Goal: Information Seeking & Learning: Find specific fact

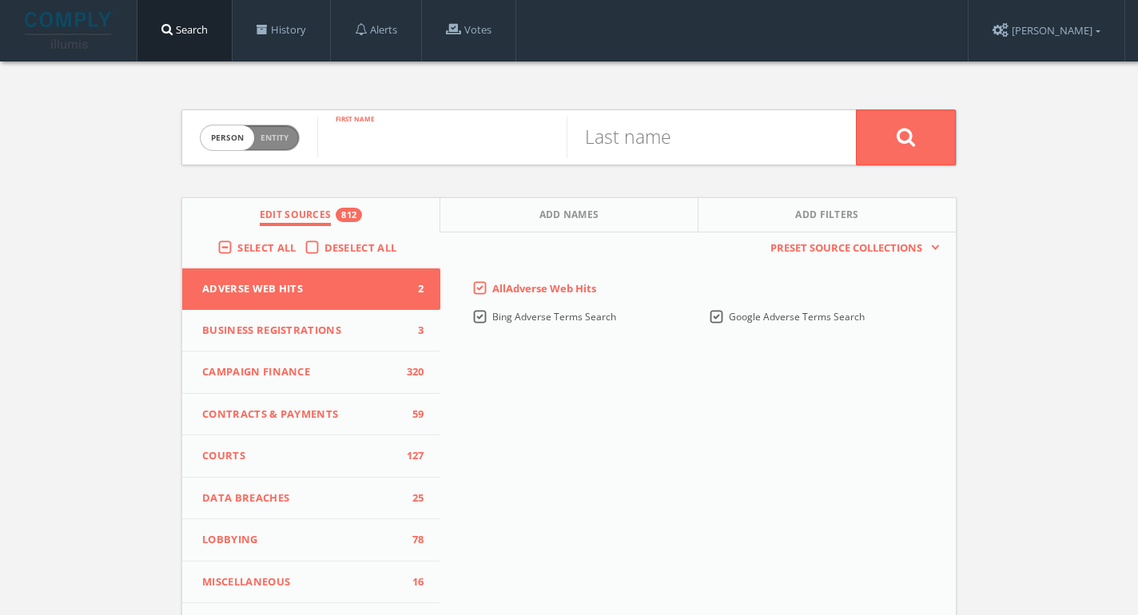
click at [395, 141] on input "text" at bounding box center [441, 138] width 249 height 42
type input "[PERSON_NAME]"
click at [612, 149] on input "text" at bounding box center [690, 138] width 249 height 42
type input "ford"
click at [856, 109] on button at bounding box center [906, 137] width 100 height 56
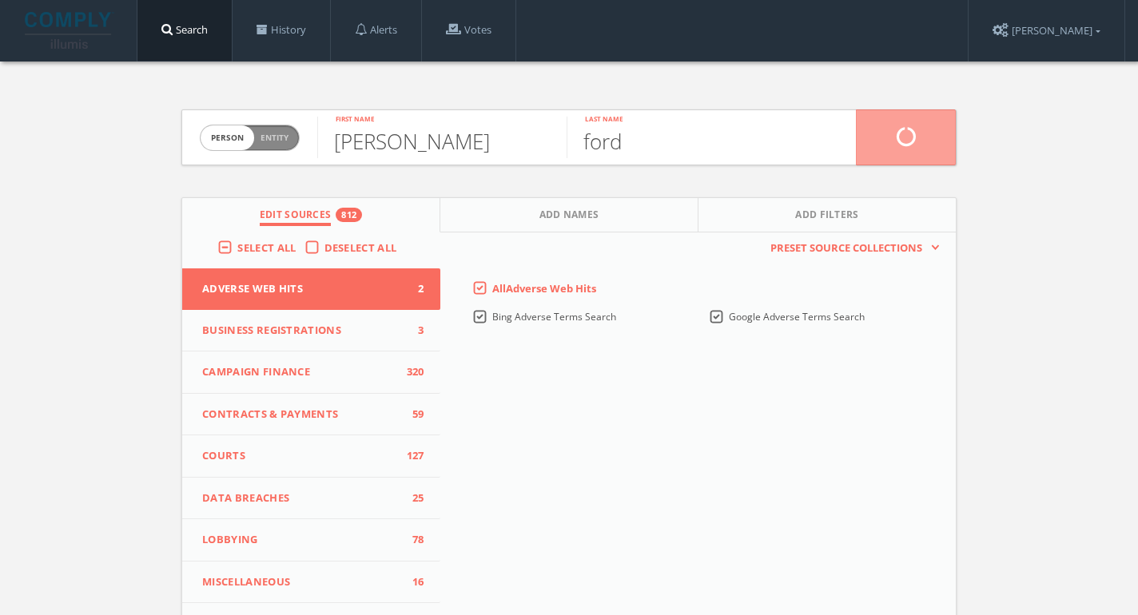
click at [1018, 133] on div "Person Entity perso[PERSON_NAME]rl First name ford Last name Edit Sources 812 A…" at bounding box center [569, 471] width 1138 height 818
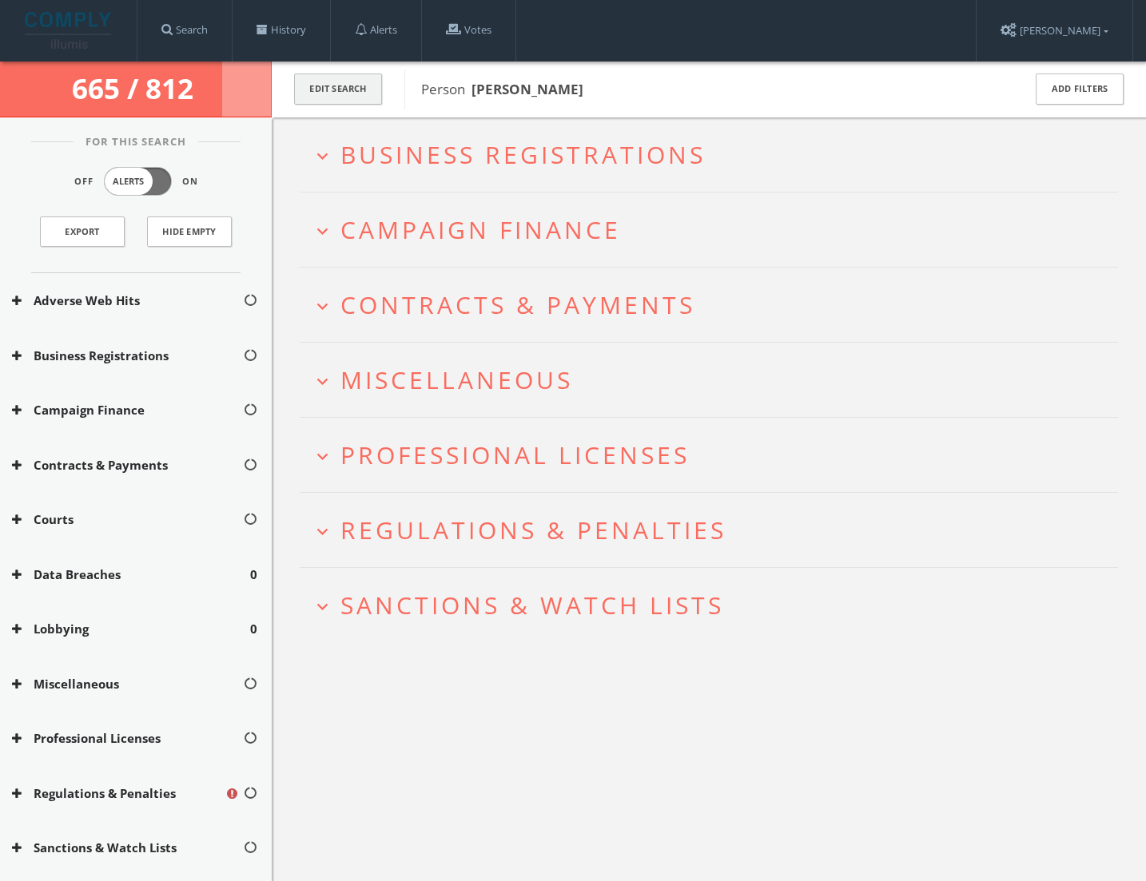
click at [348, 93] on button "Edit Search" at bounding box center [338, 88] width 88 height 31
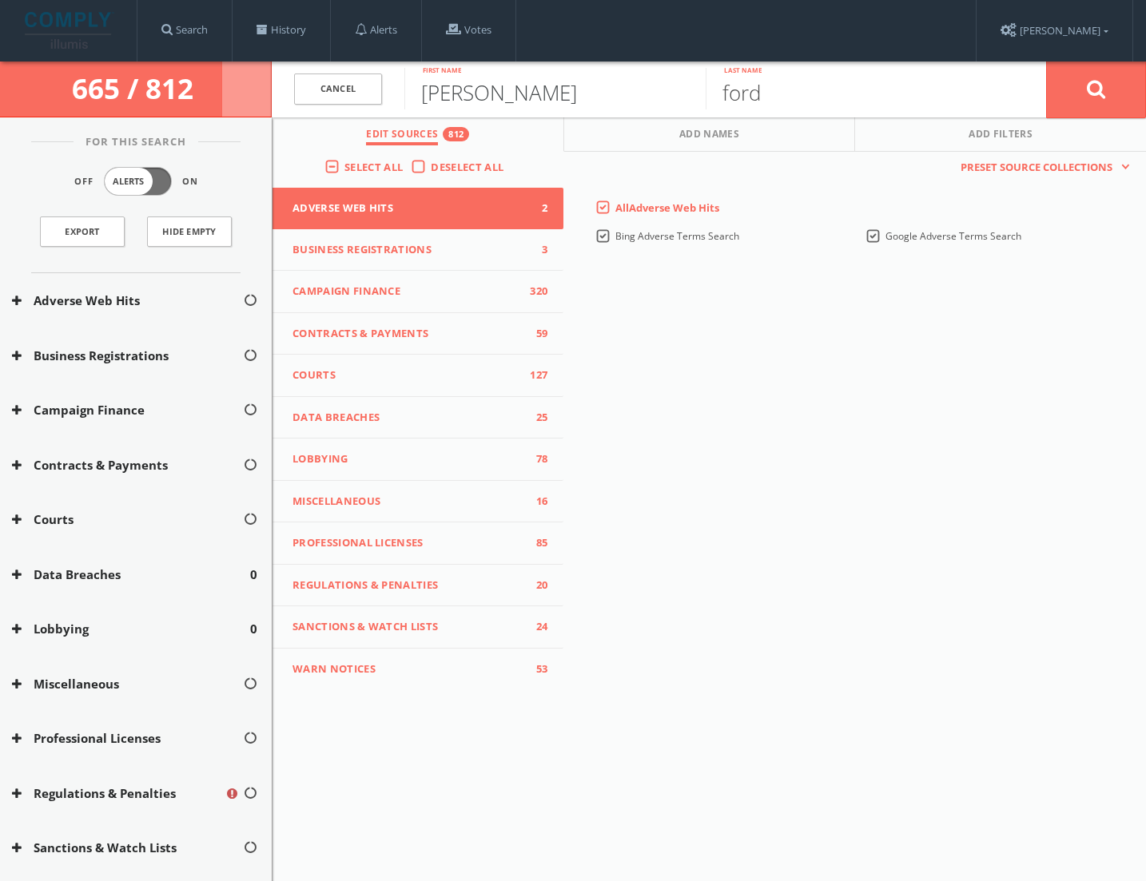
click at [465, 98] on input "[PERSON_NAME]" at bounding box center [554, 89] width 301 height 42
type input "[PERSON_NAME]"
click at [1046, 61] on button at bounding box center [1096, 90] width 100 height 58
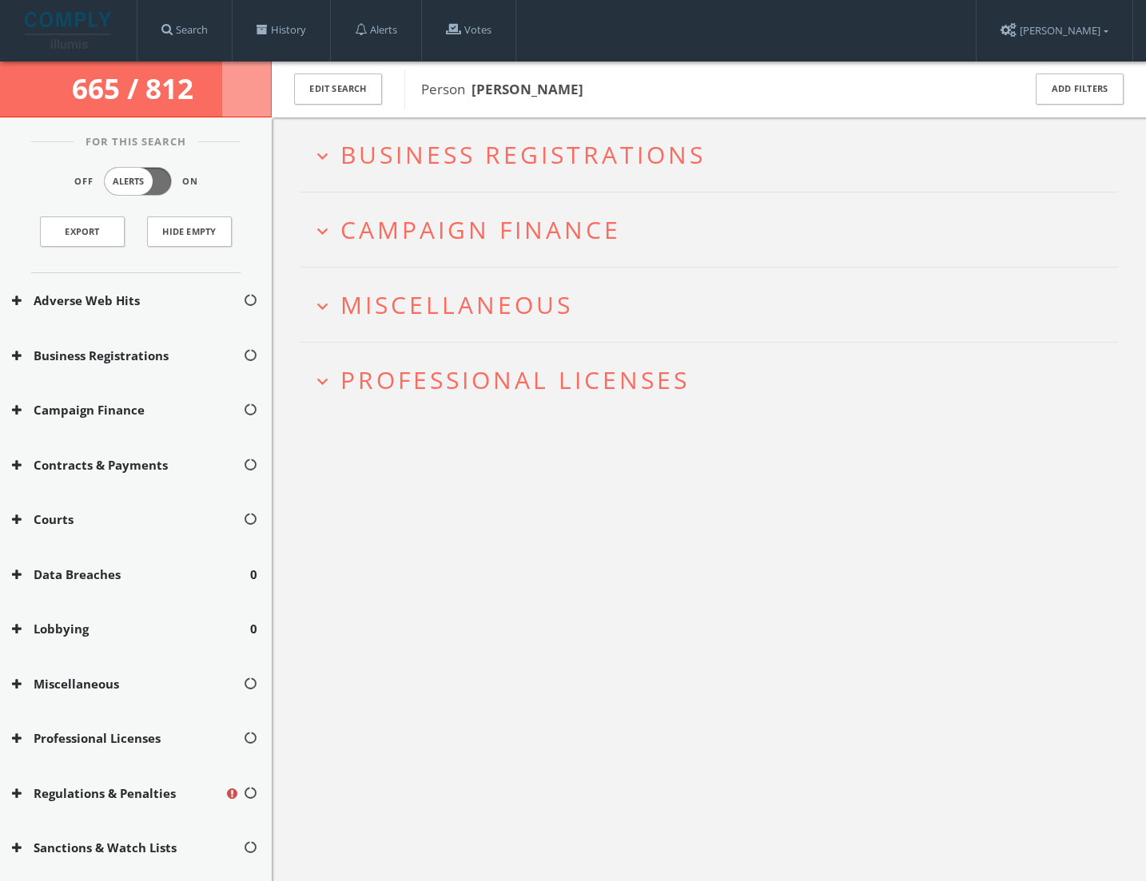
click at [56, 28] on img at bounding box center [69, 30] width 89 height 37
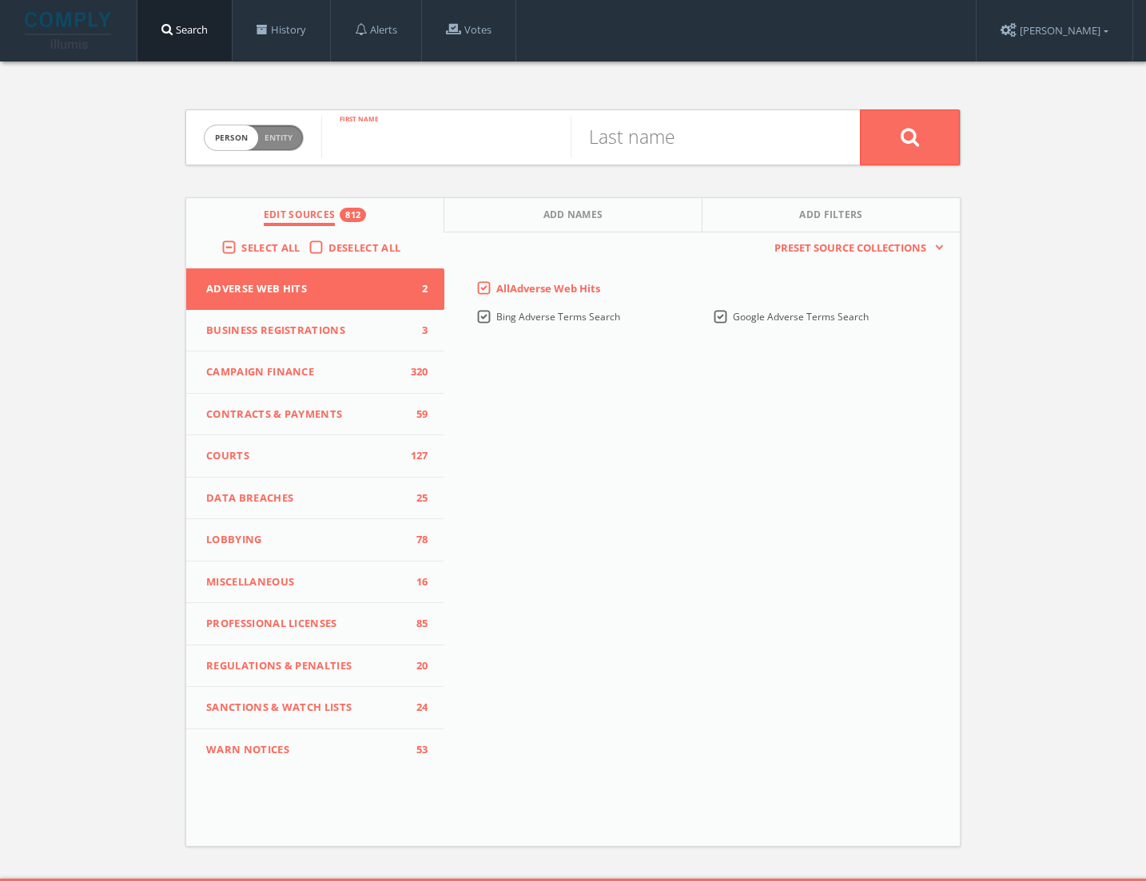
click at [407, 144] on input "text" at bounding box center [445, 138] width 249 height 42
type input "[PERSON_NAME]"
click at [697, 162] on div "Last name" at bounding box center [714, 137] width 289 height 54
click at [682, 157] on input "text" at bounding box center [694, 138] width 249 height 42
type input "ford"
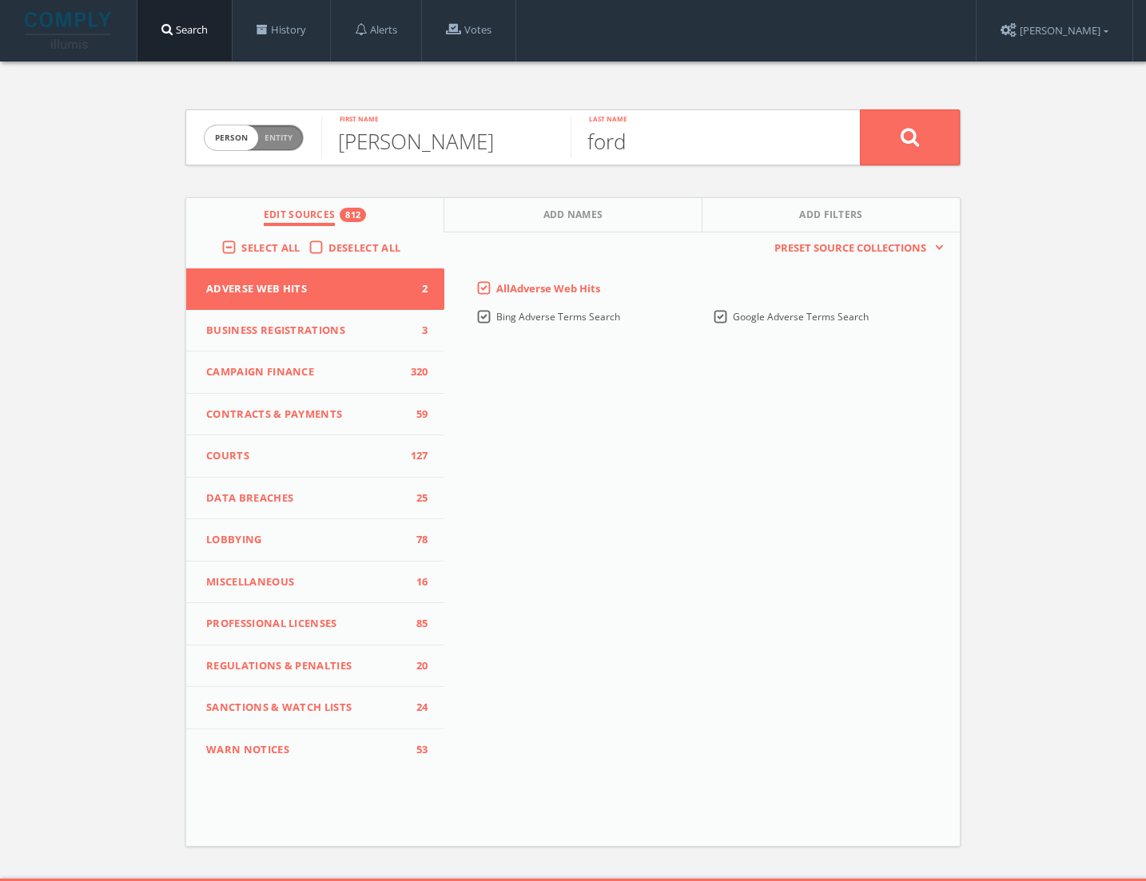
click at [860, 109] on button at bounding box center [910, 137] width 100 height 56
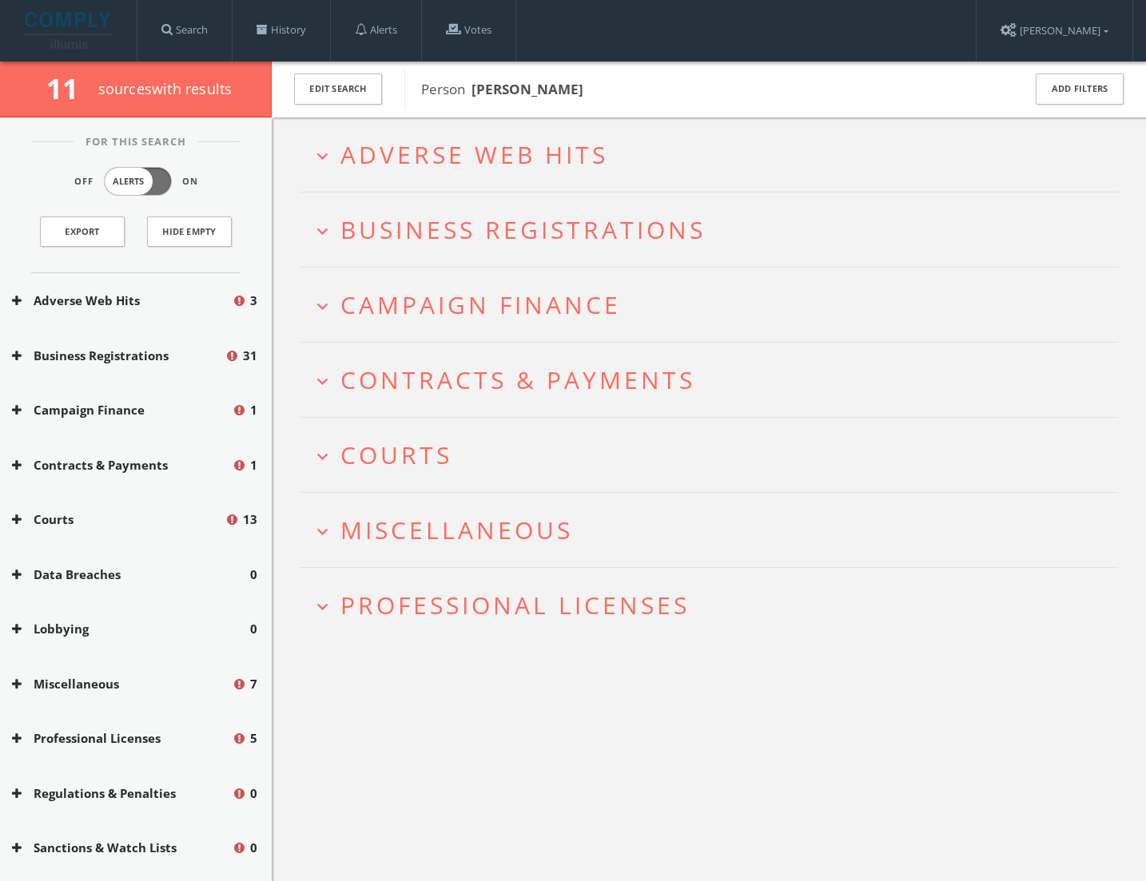
click at [527, 177] on h2 "expand_more Adverse Web Hits" at bounding box center [709, 154] width 818 height 74
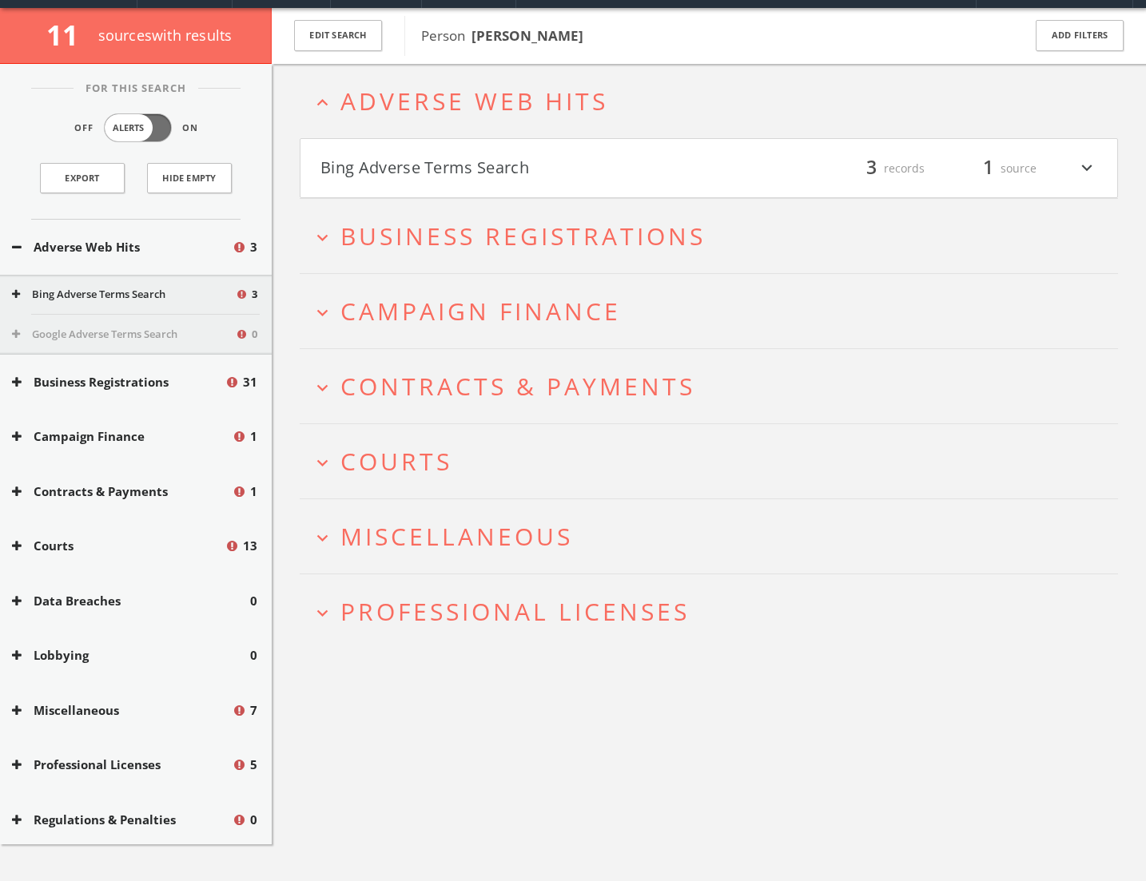
click at [527, 182] on h4 "Bing Adverse Terms Search filter_list 3 records 1 source expand_more" at bounding box center [708, 168] width 816 height 59
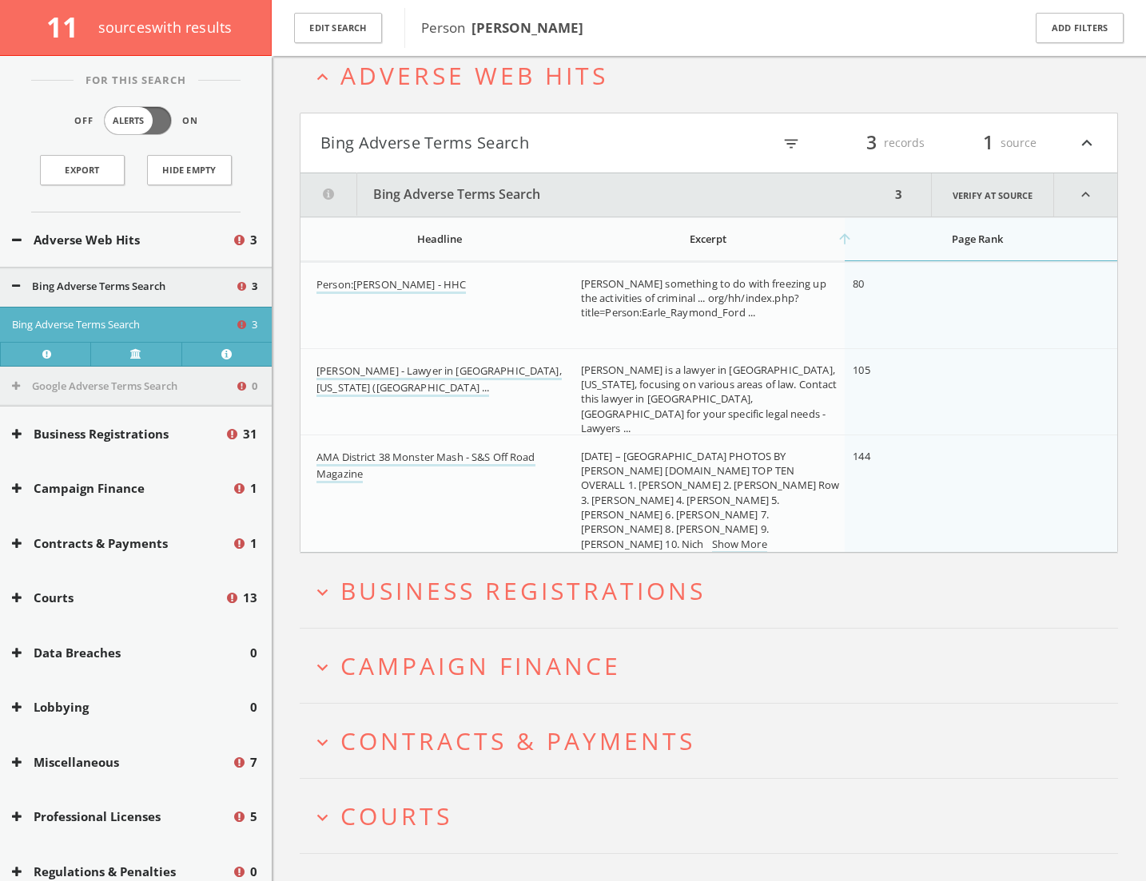
scroll to position [69, 0]
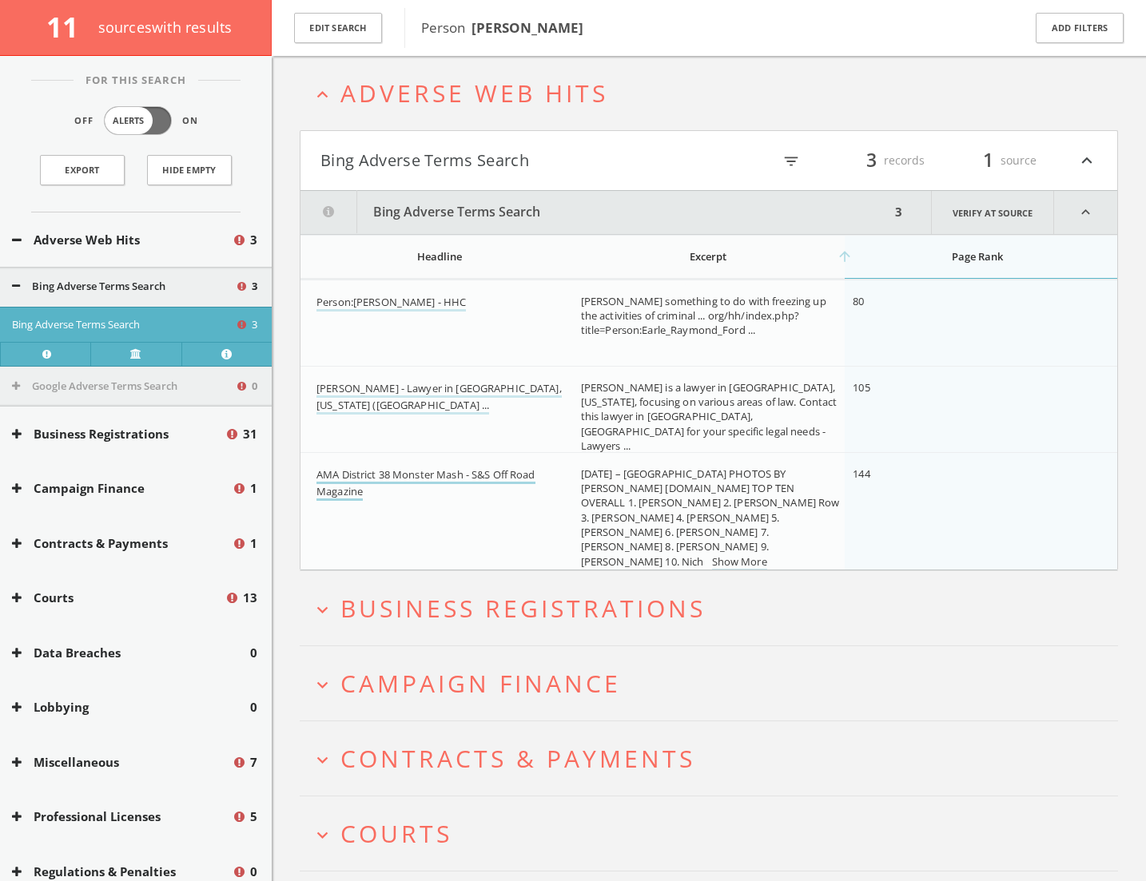
click at [390, 481] on link "AMA District 38 Monster Mash - S&S Off Road Magazine" at bounding box center [425, 484] width 219 height 34
click at [478, 216] on button "Bing Adverse Terms Search" at bounding box center [595, 212] width 590 height 43
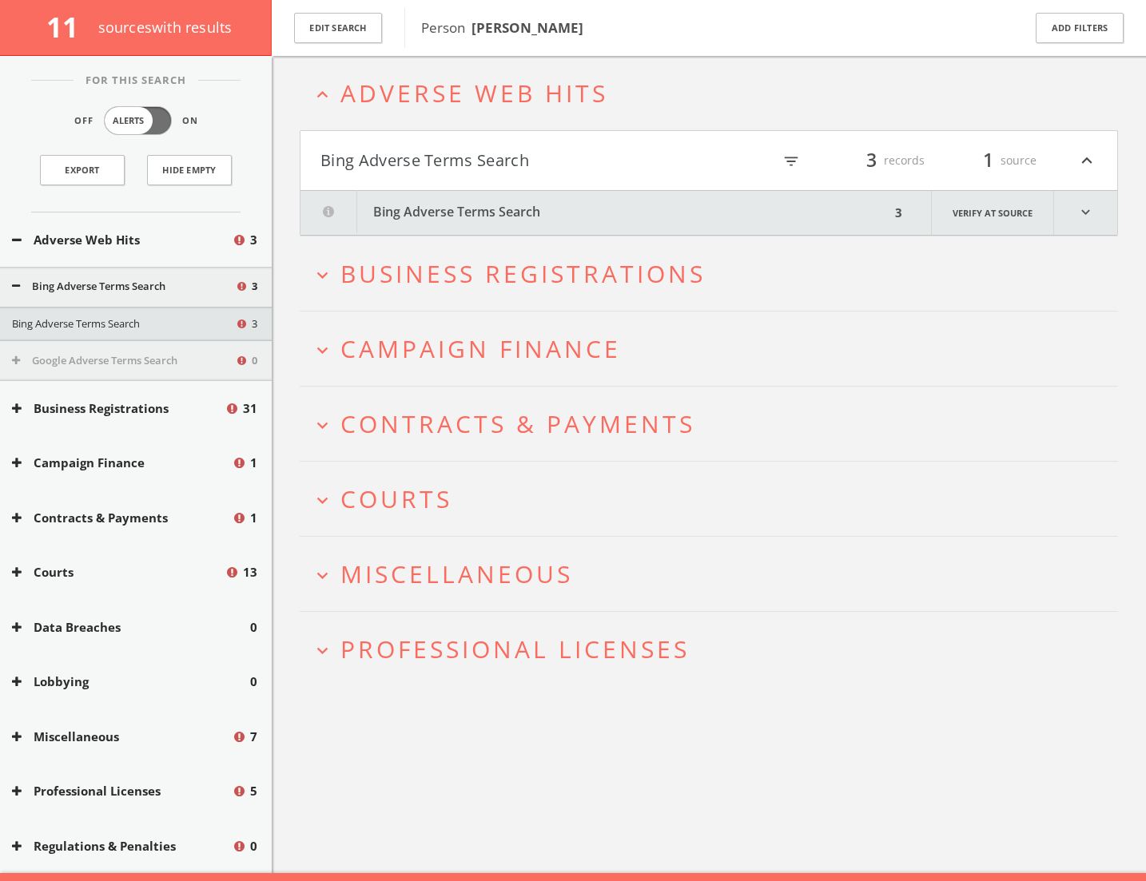
click at [442, 93] on span "Adverse Web Hits" at bounding box center [474, 93] width 268 height 33
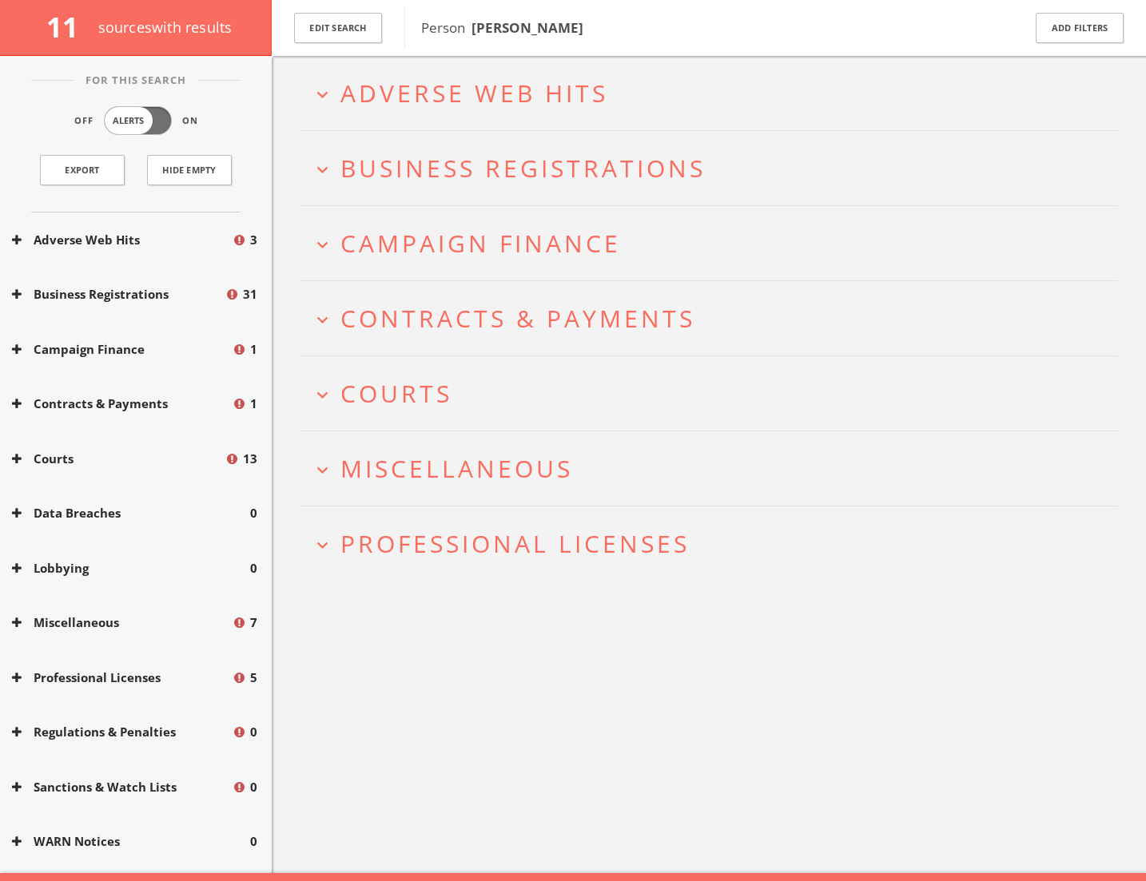
click at [461, 160] on span "Business Registrations" at bounding box center [522, 168] width 365 height 33
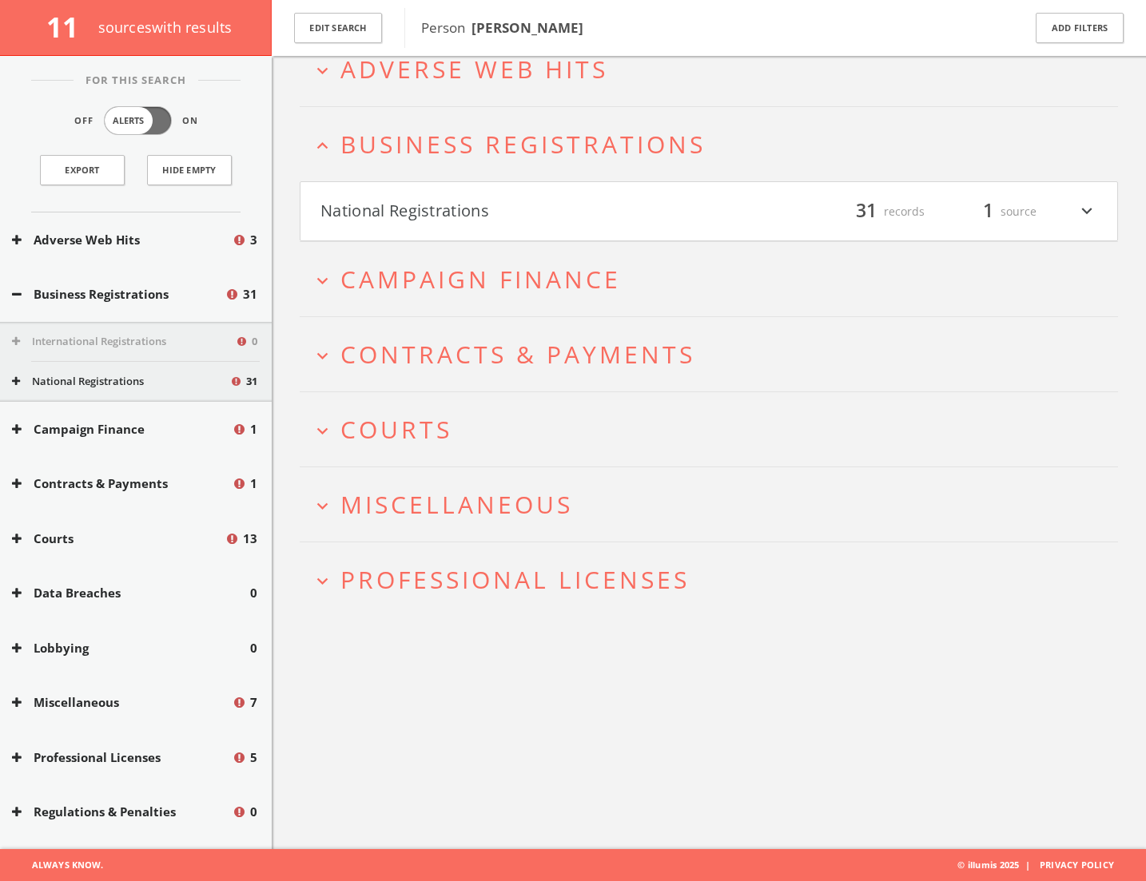
click at [470, 197] on h4 "National Registrations filter_list 31 records 1 source expand_more" at bounding box center [708, 211] width 816 height 59
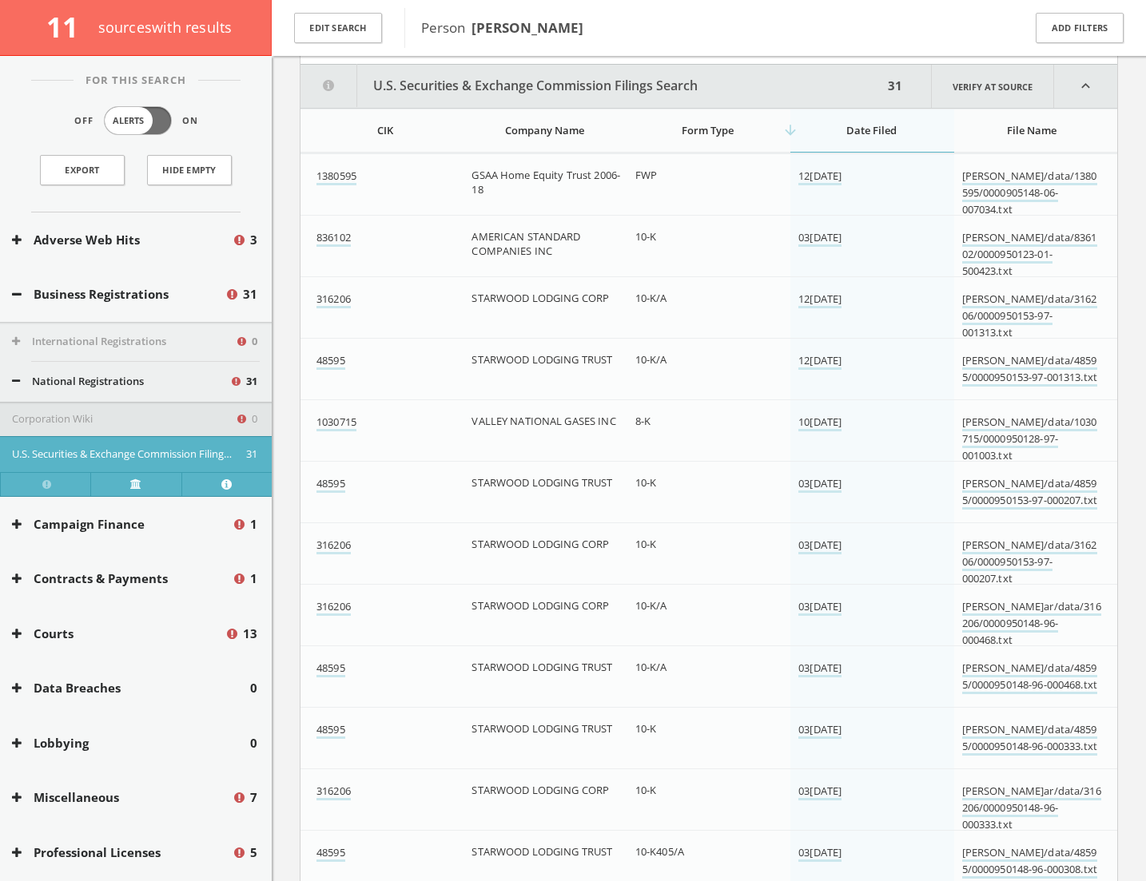
scroll to position [279, 0]
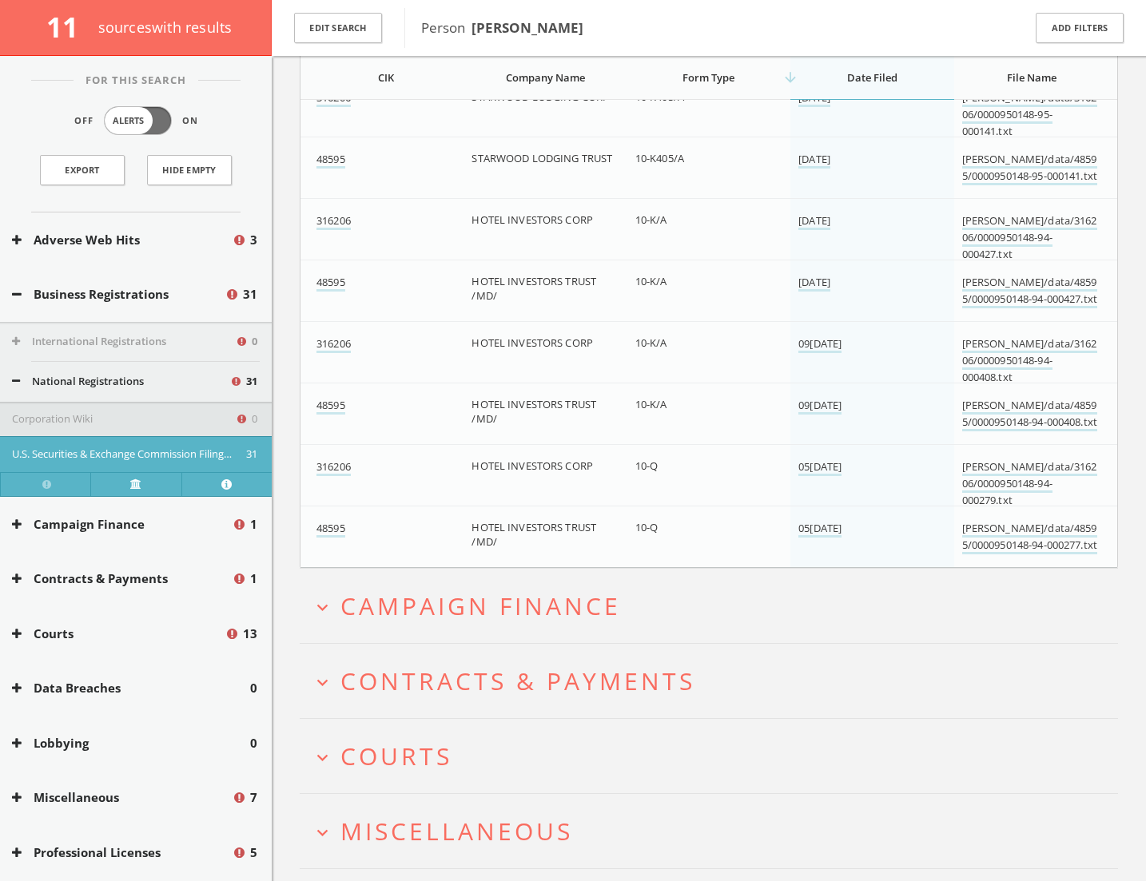
click at [503, 594] on span "Campaign Finance" at bounding box center [480, 606] width 280 height 33
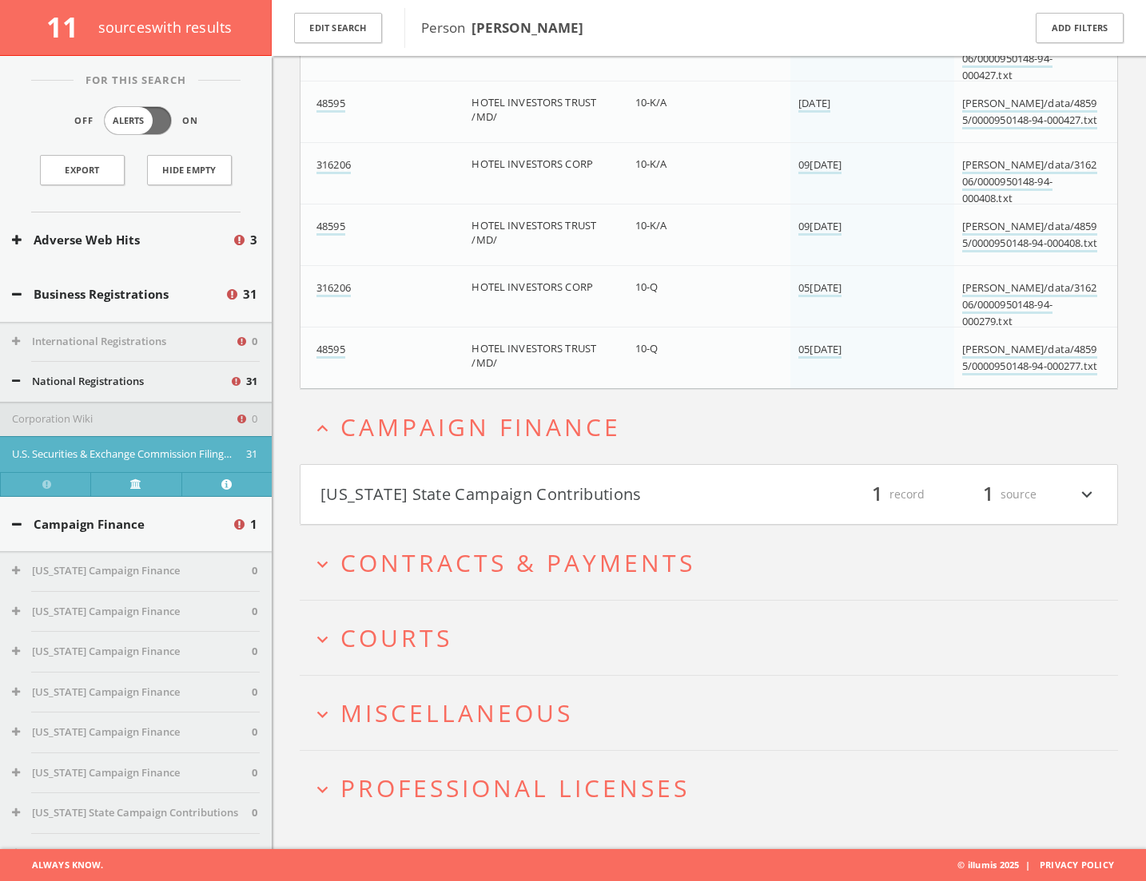
click at [486, 504] on button "[US_STATE] State Campaign Contributions" at bounding box center [514, 494] width 388 height 27
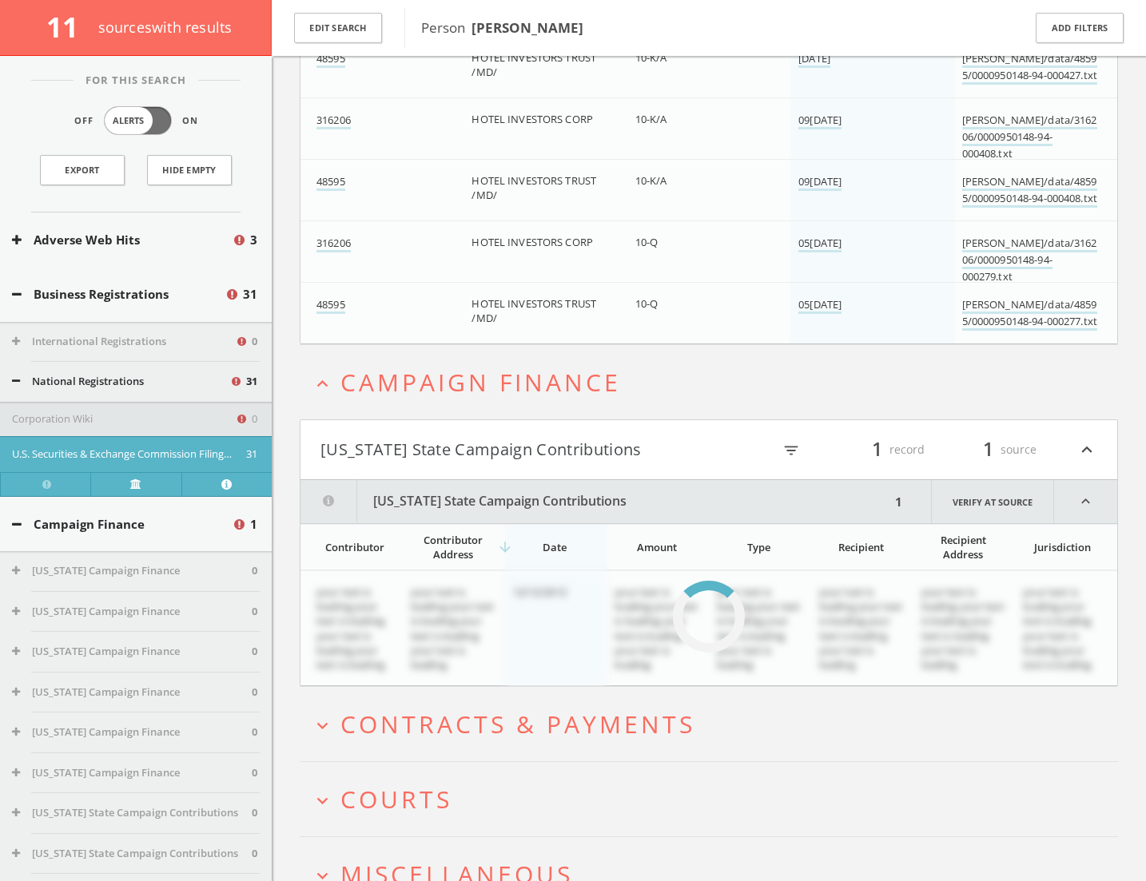
scroll to position [2121, 0]
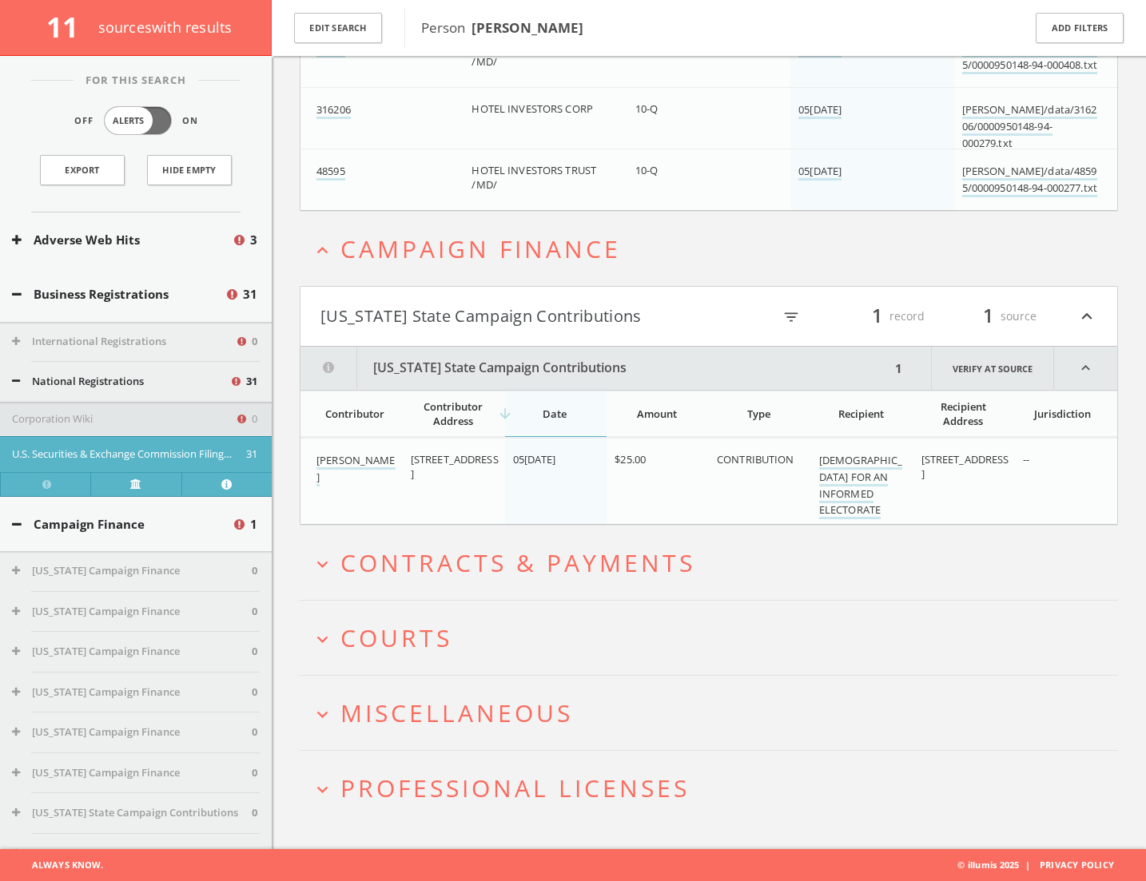
click at [468, 551] on span "Contracts & Payments" at bounding box center [517, 562] width 355 height 33
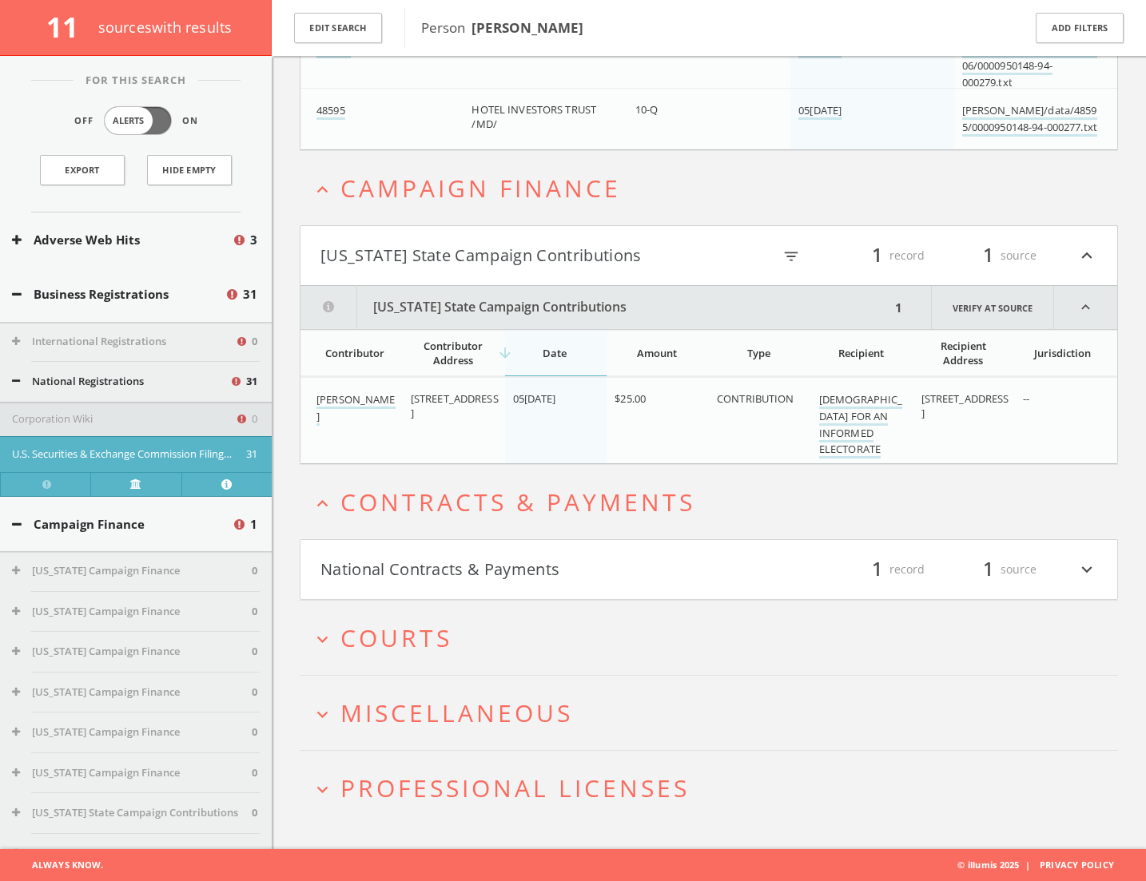
click at [463, 569] on button "National Contracts & Payments" at bounding box center [514, 569] width 388 height 27
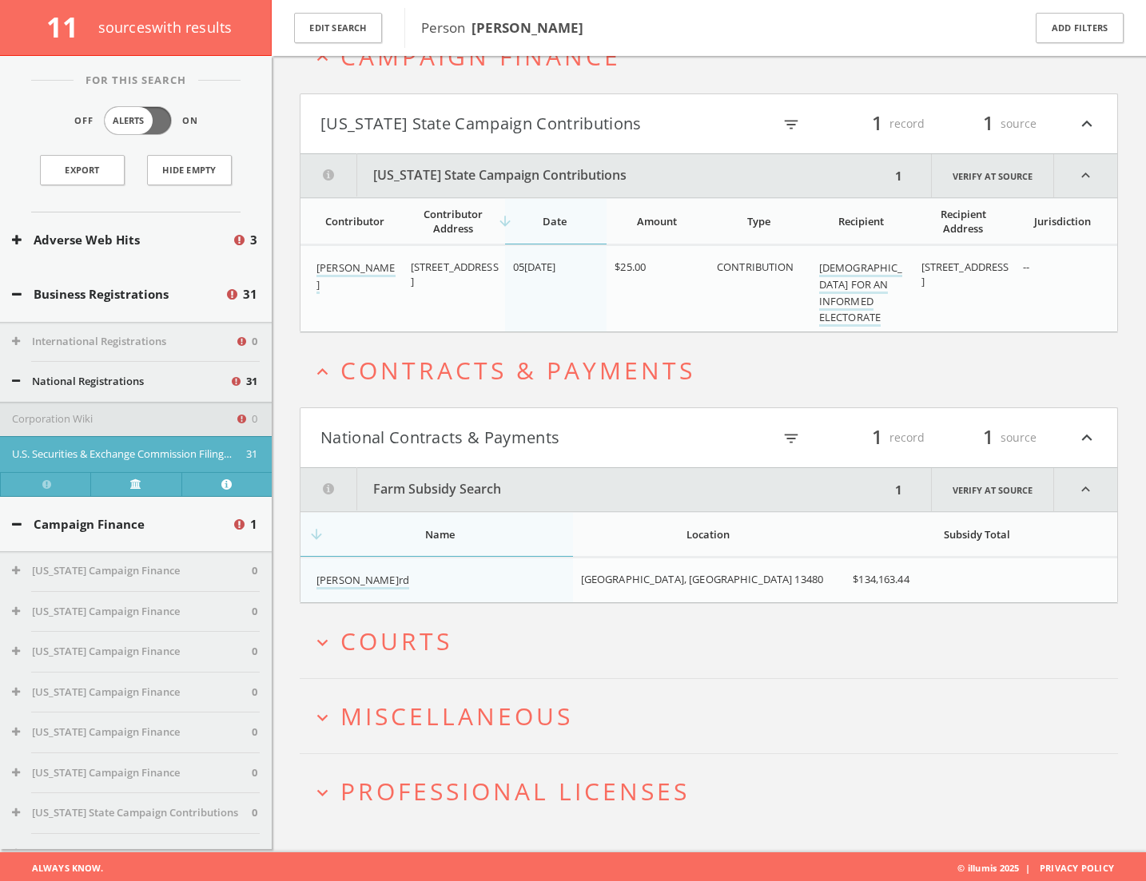
scroll to position [2317, 0]
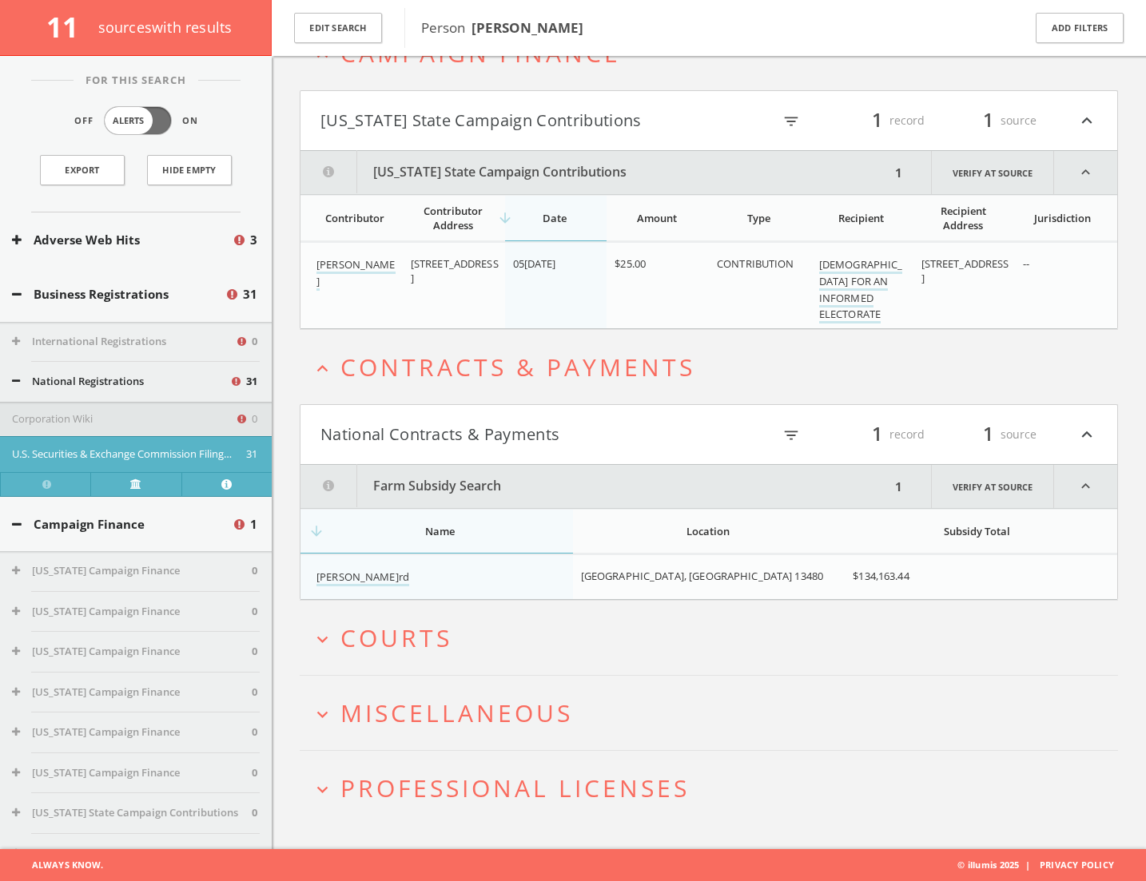
click at [451, 614] on span "Courts" at bounding box center [396, 637] width 112 height 33
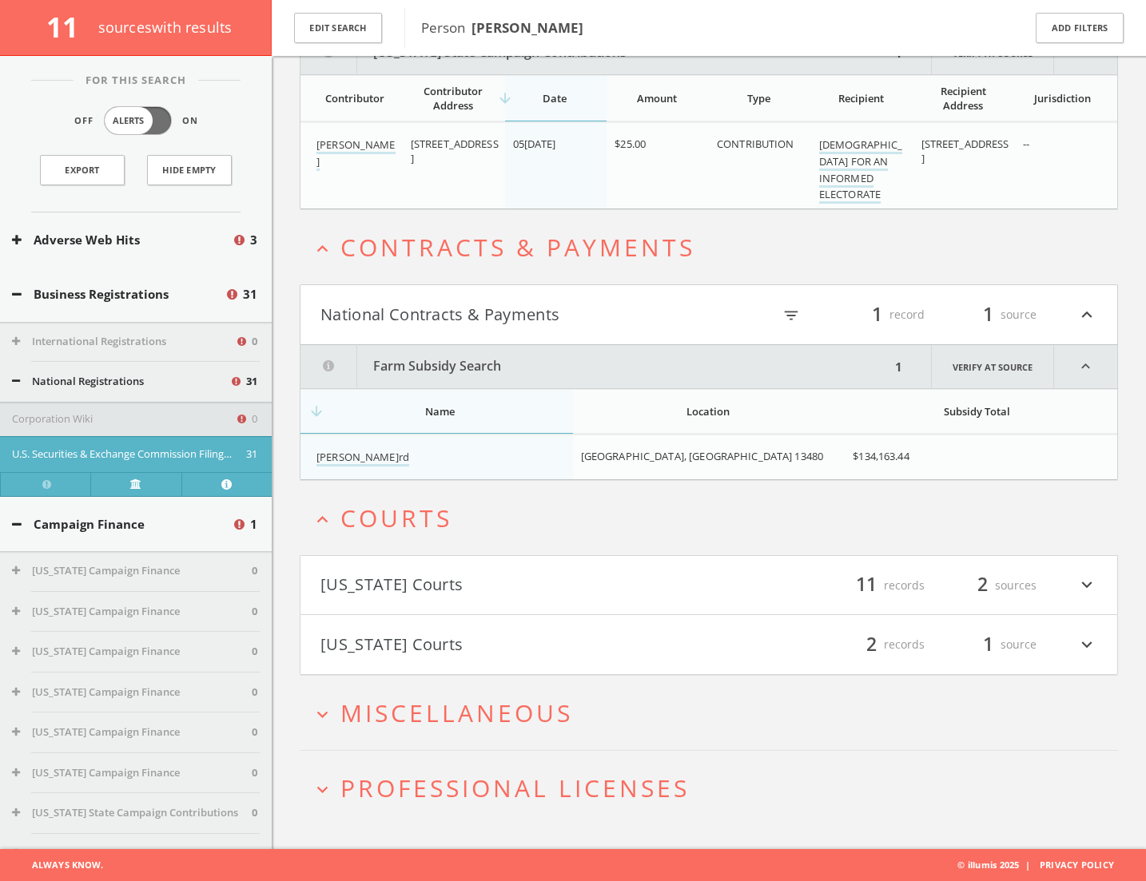
click at [435, 588] on button "[US_STATE] Courts" at bounding box center [514, 585] width 388 height 27
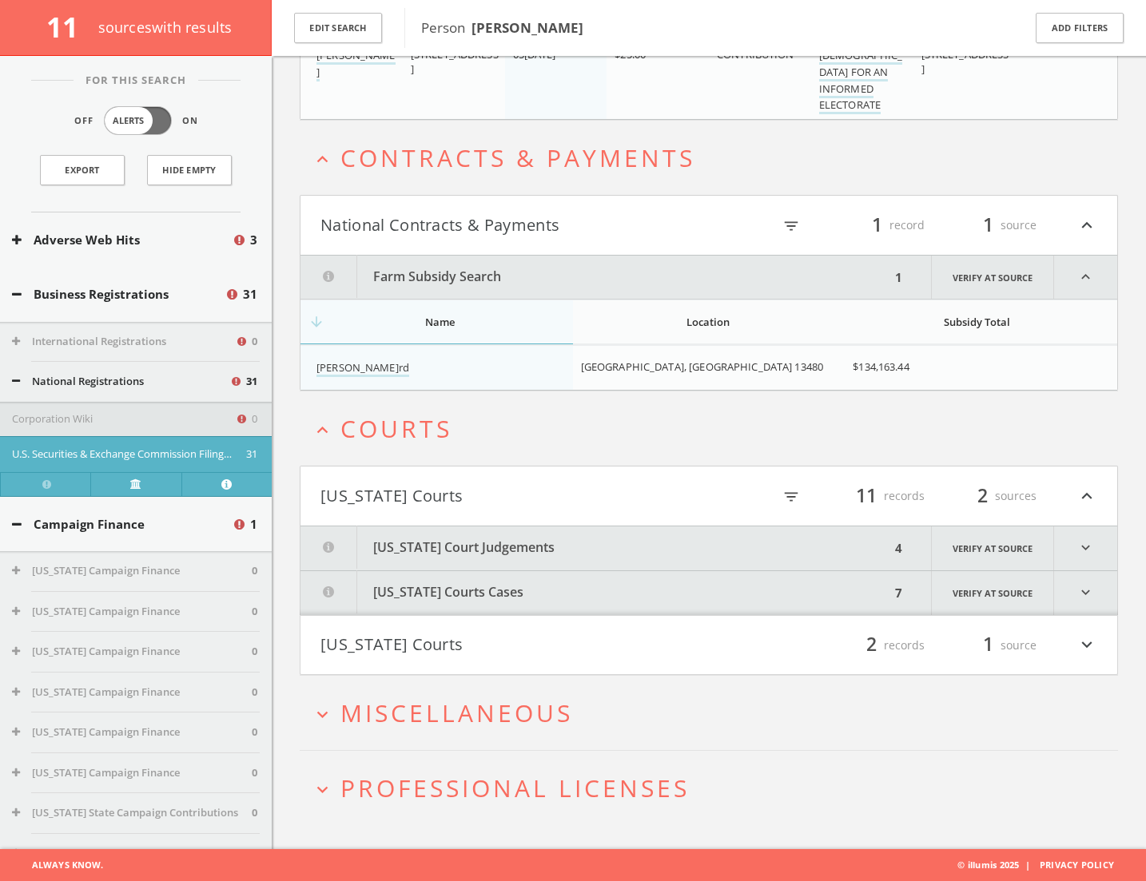
click at [469, 552] on button "[US_STATE] Court Judgements" at bounding box center [595, 548] width 590 height 44
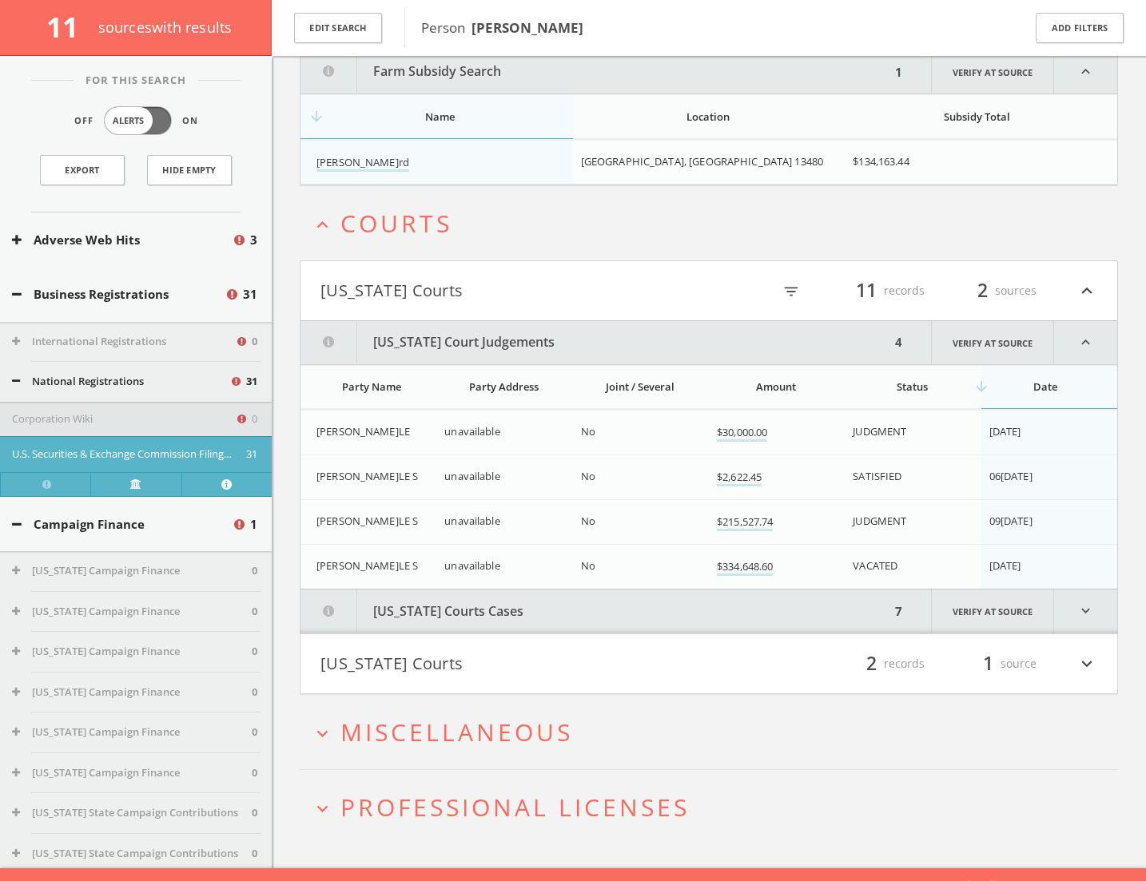
scroll to position [2750, 0]
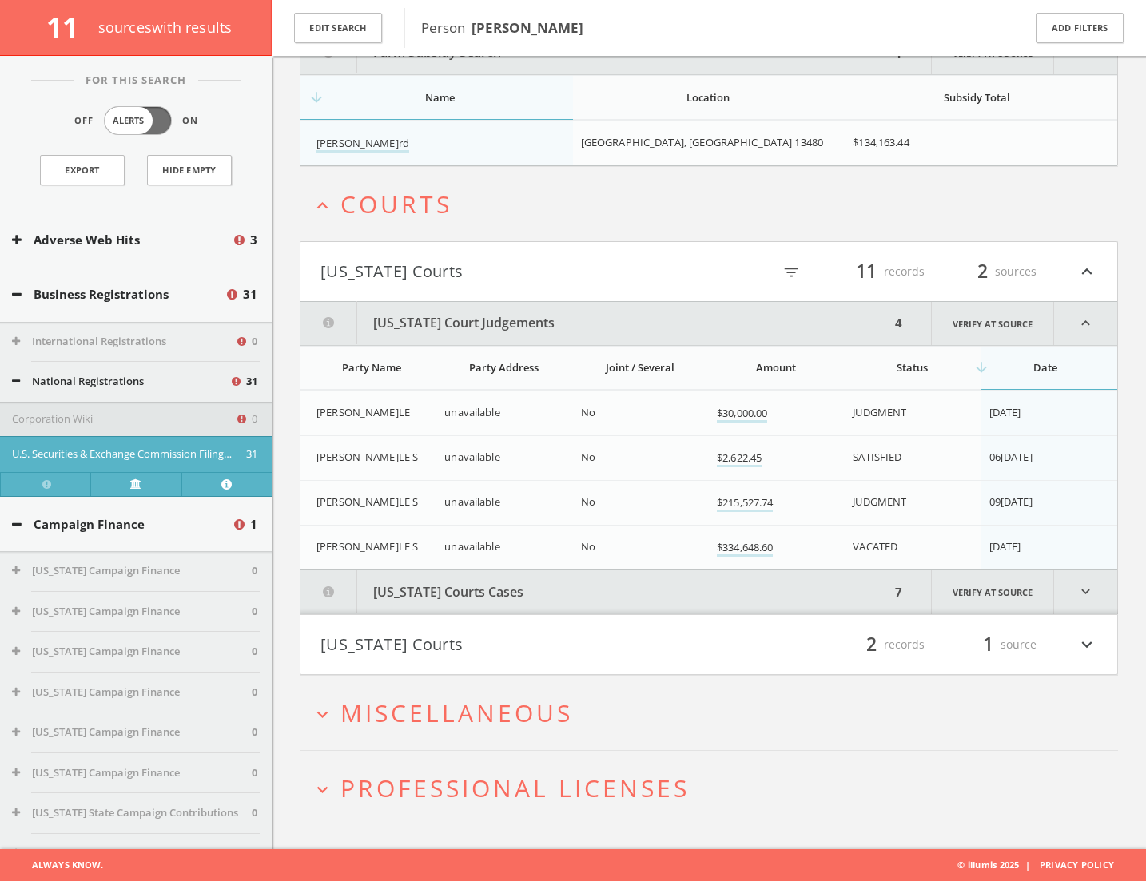
click at [455, 604] on button "[US_STATE] Courts Cases" at bounding box center [595, 592] width 590 height 44
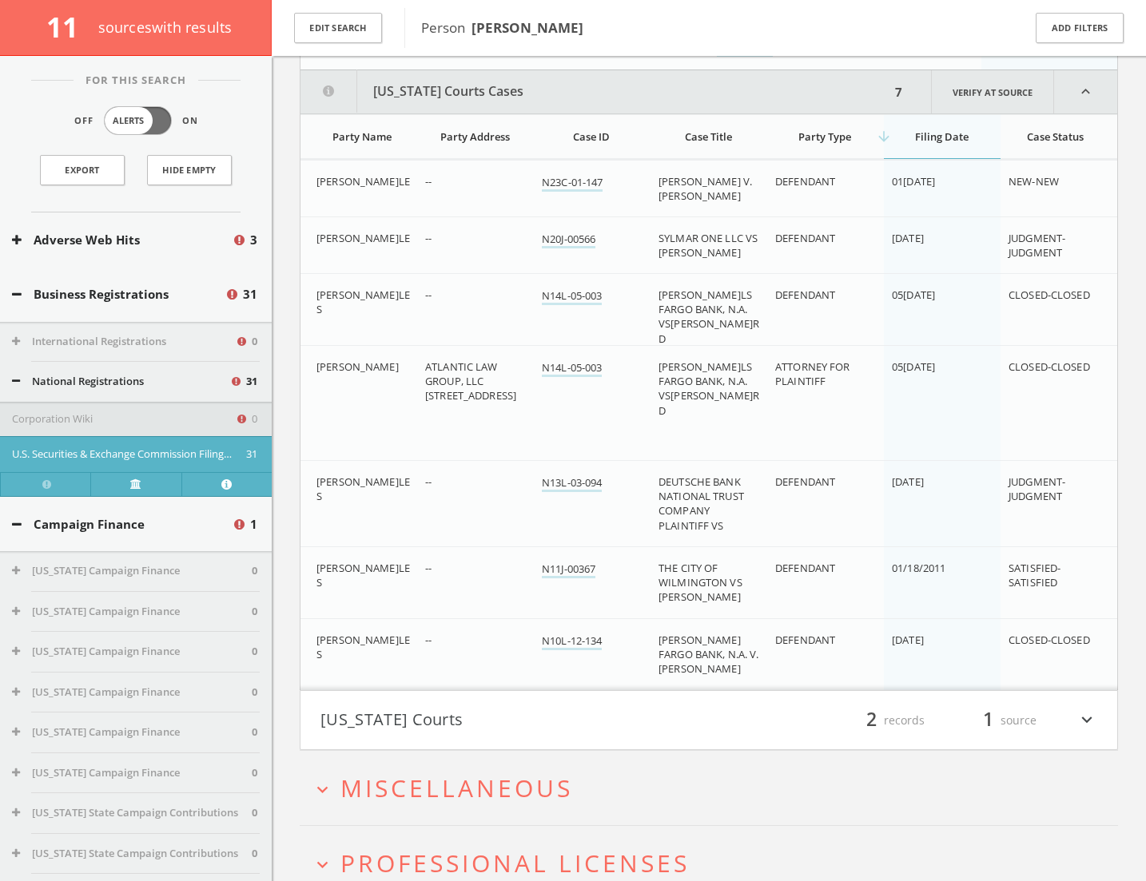
scroll to position [3264, 0]
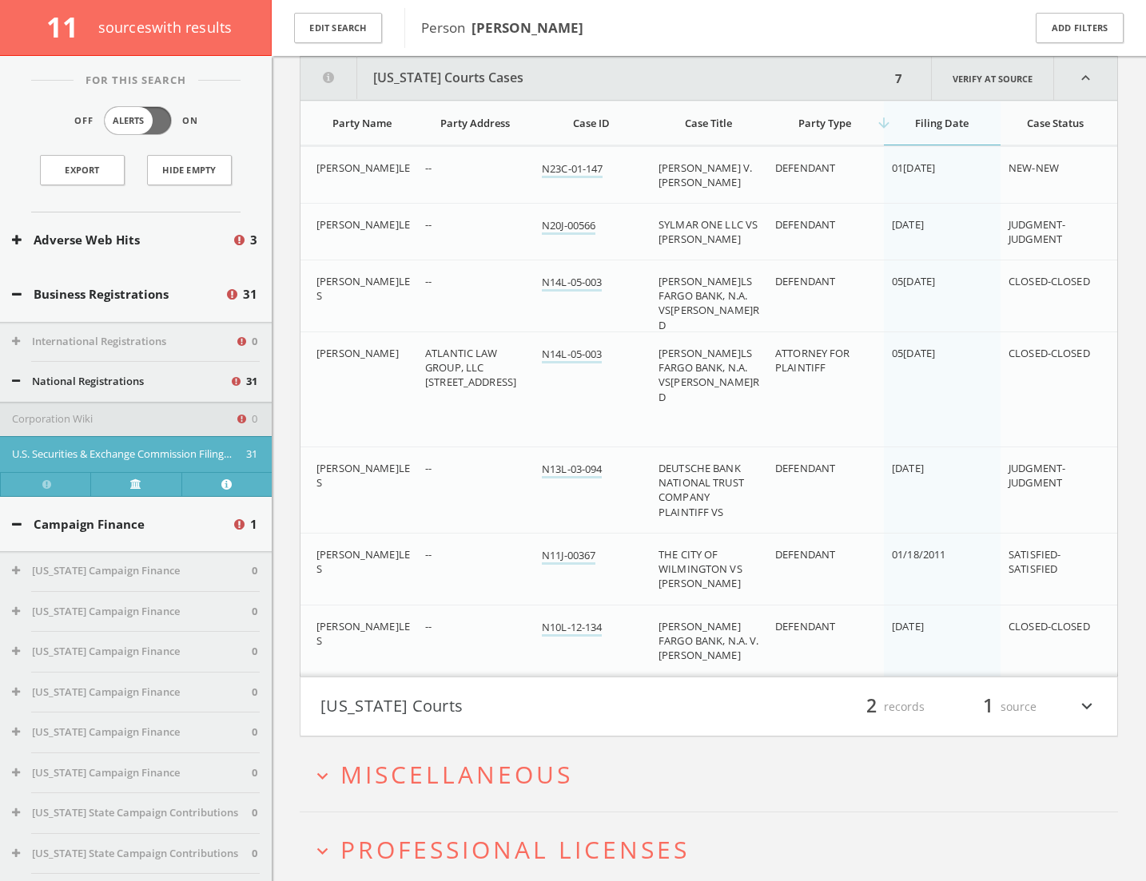
click at [482, 614] on button "[US_STATE] Courts" at bounding box center [514, 706] width 388 height 27
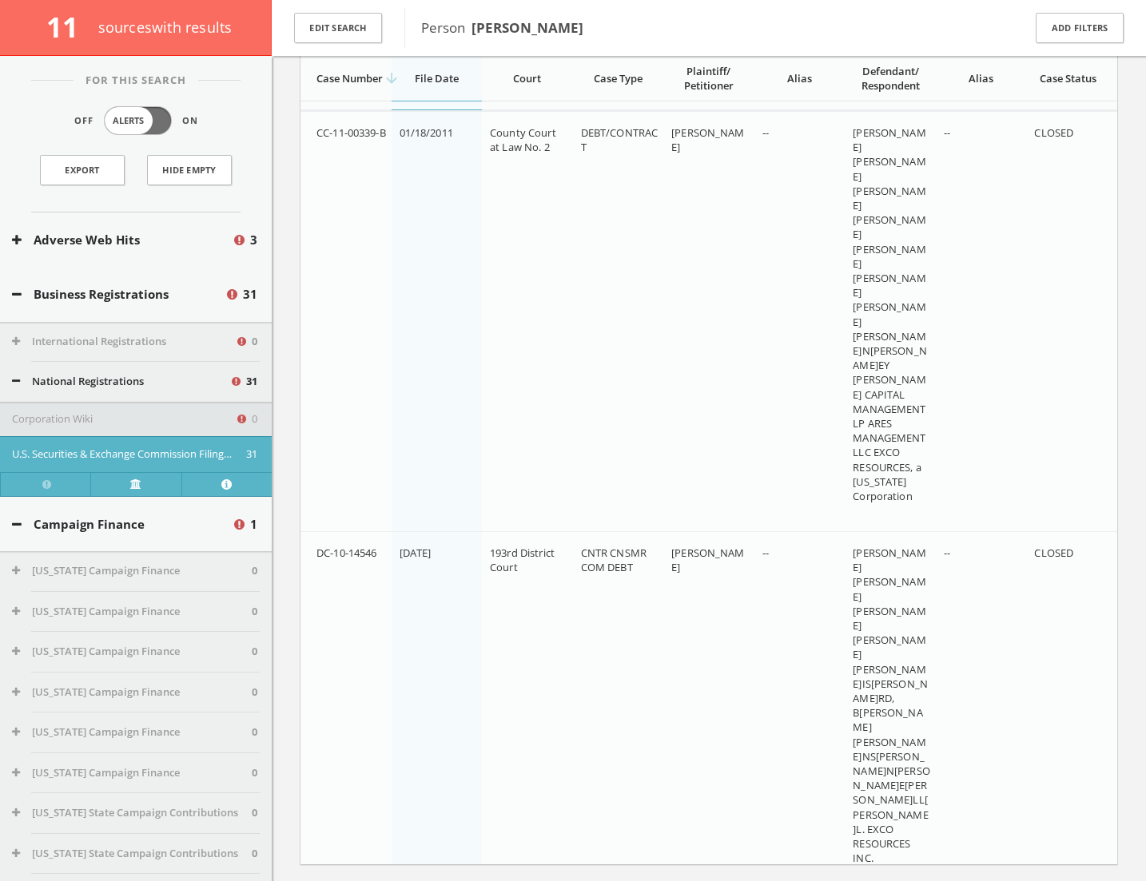
scroll to position [4171, 0]
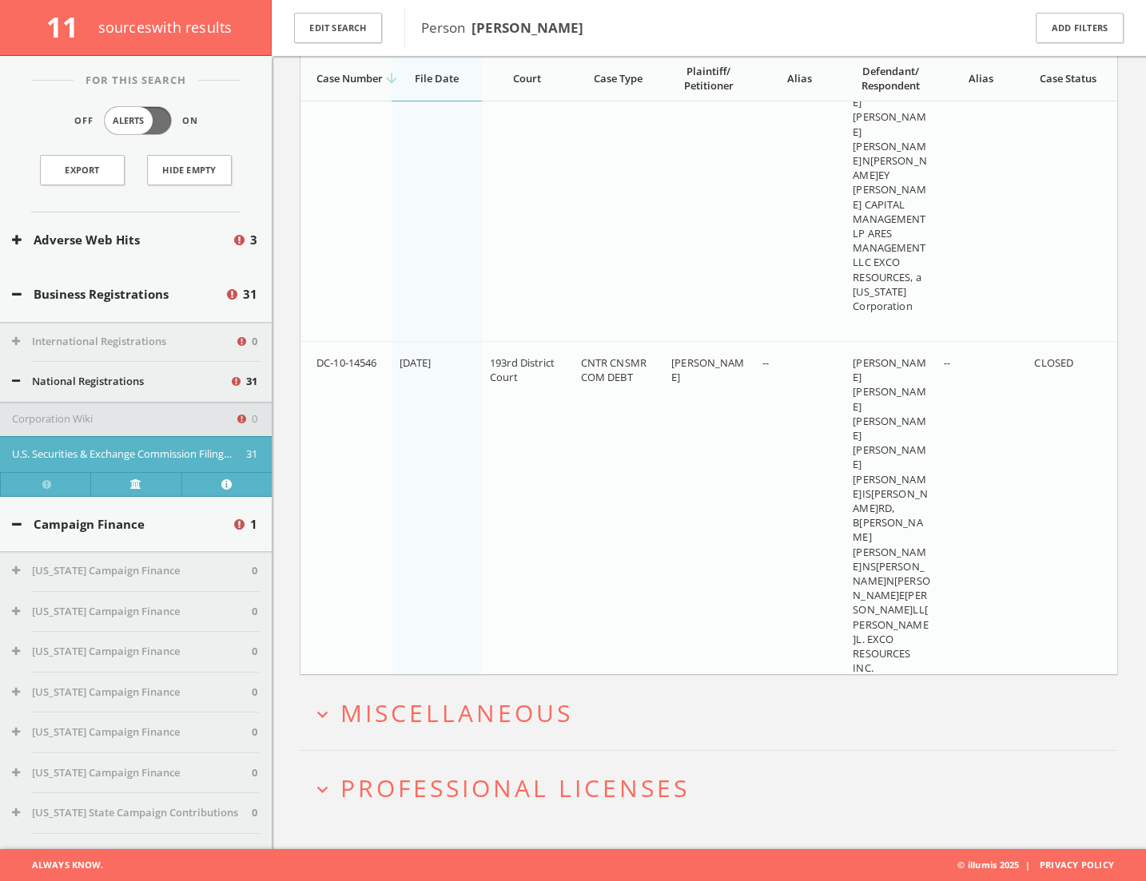
click at [504, 614] on span "Miscellaneous" at bounding box center [456, 713] width 232 height 33
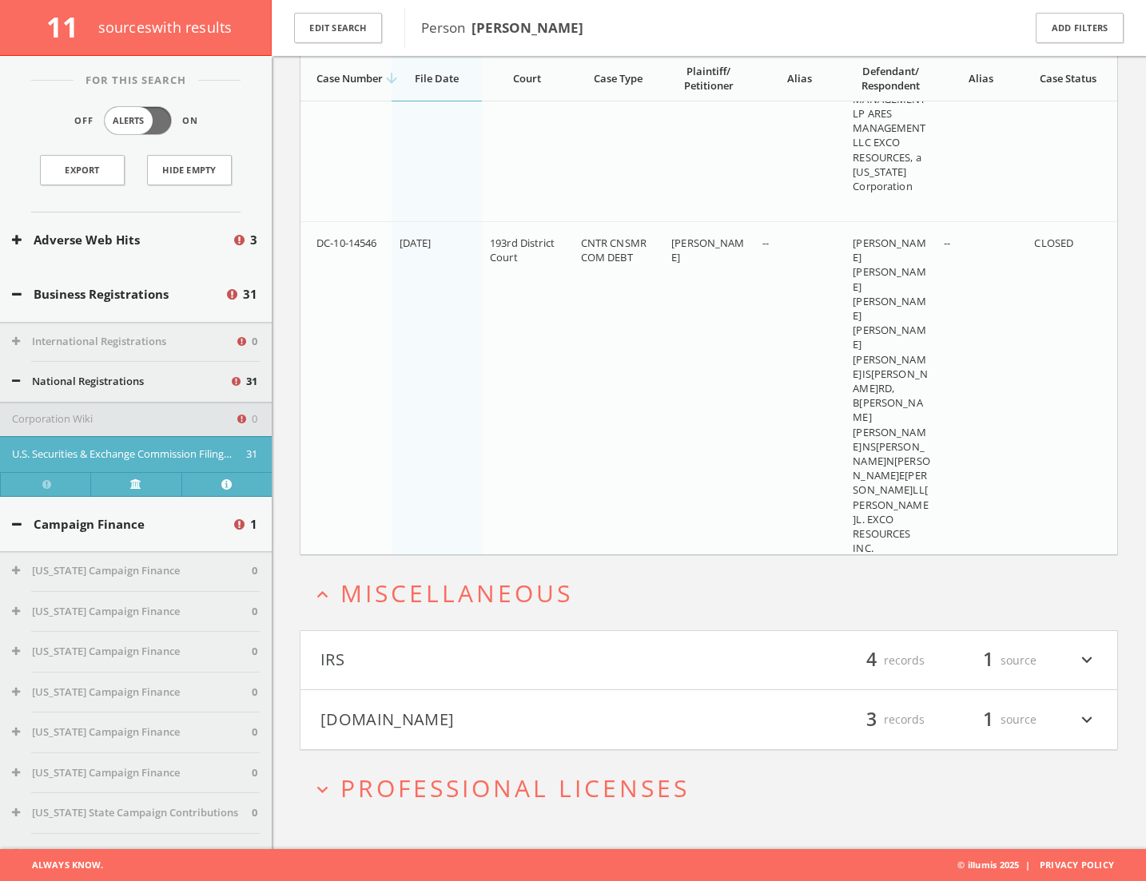
click at [448, 614] on button "IRS" at bounding box center [514, 660] width 388 height 27
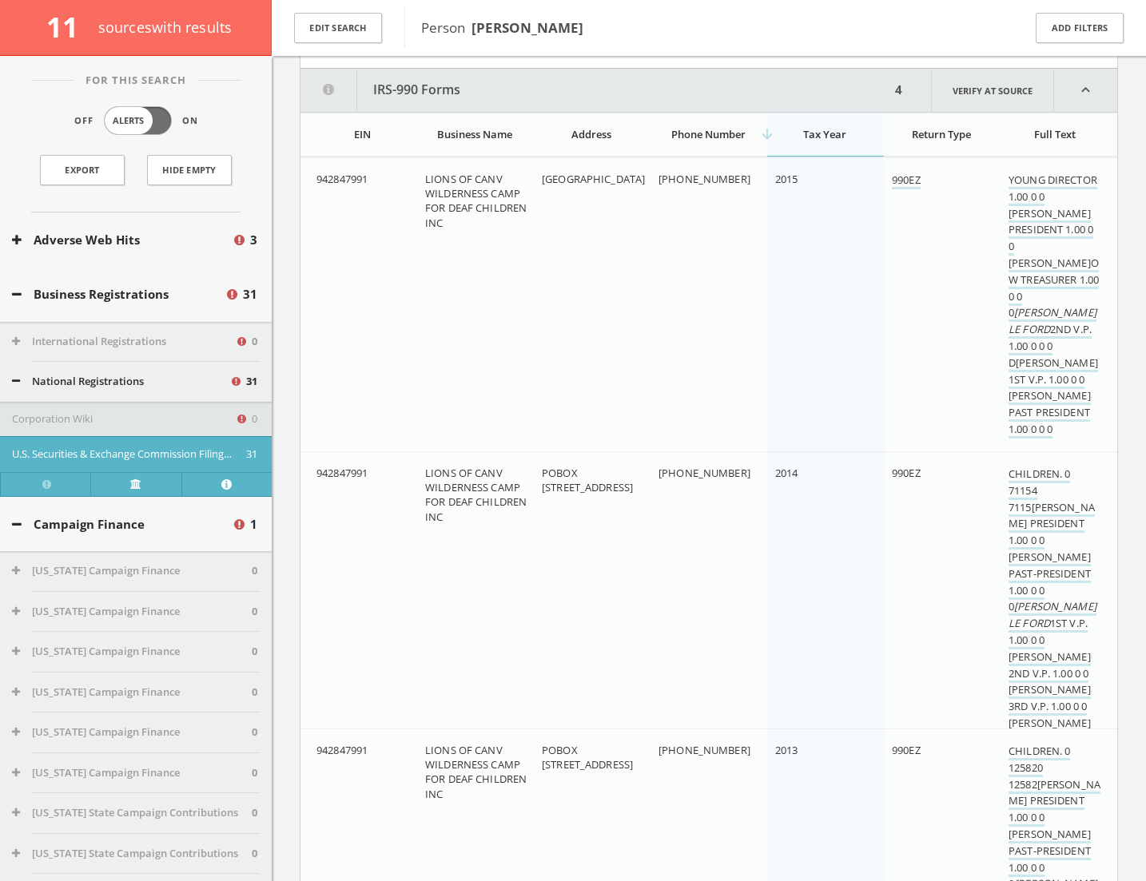
scroll to position [4926, 0]
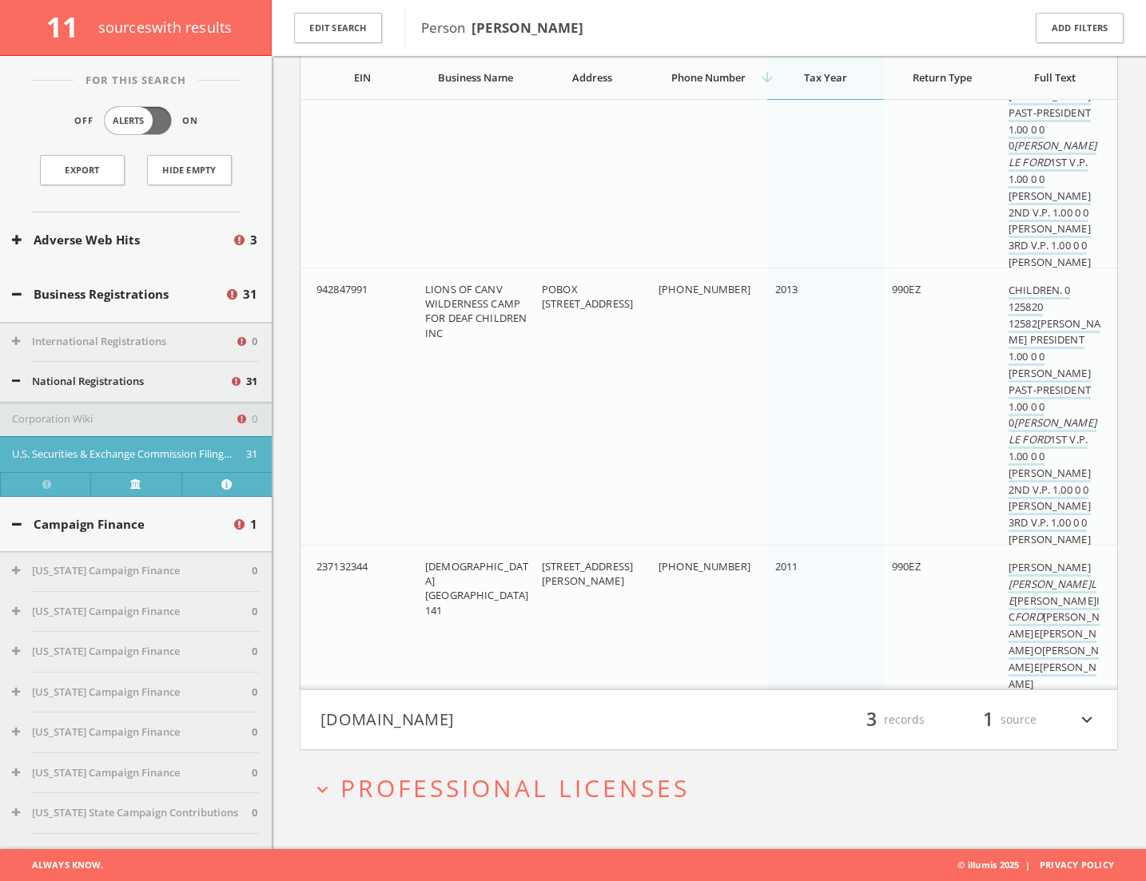
click at [433, 614] on h4 "[DOMAIN_NAME] filter_list 3 records 1 source expand_more" at bounding box center [708, 719] width 816 height 59
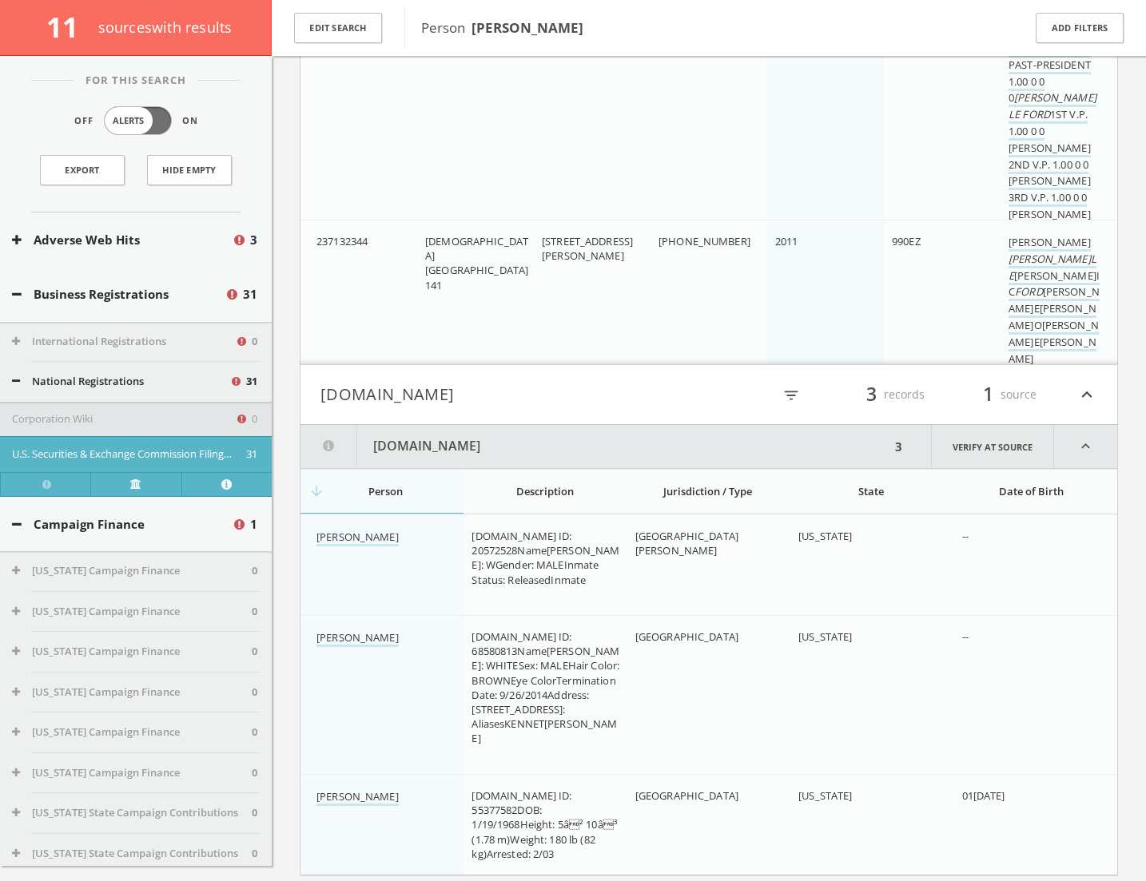
scroll to position [5825, 0]
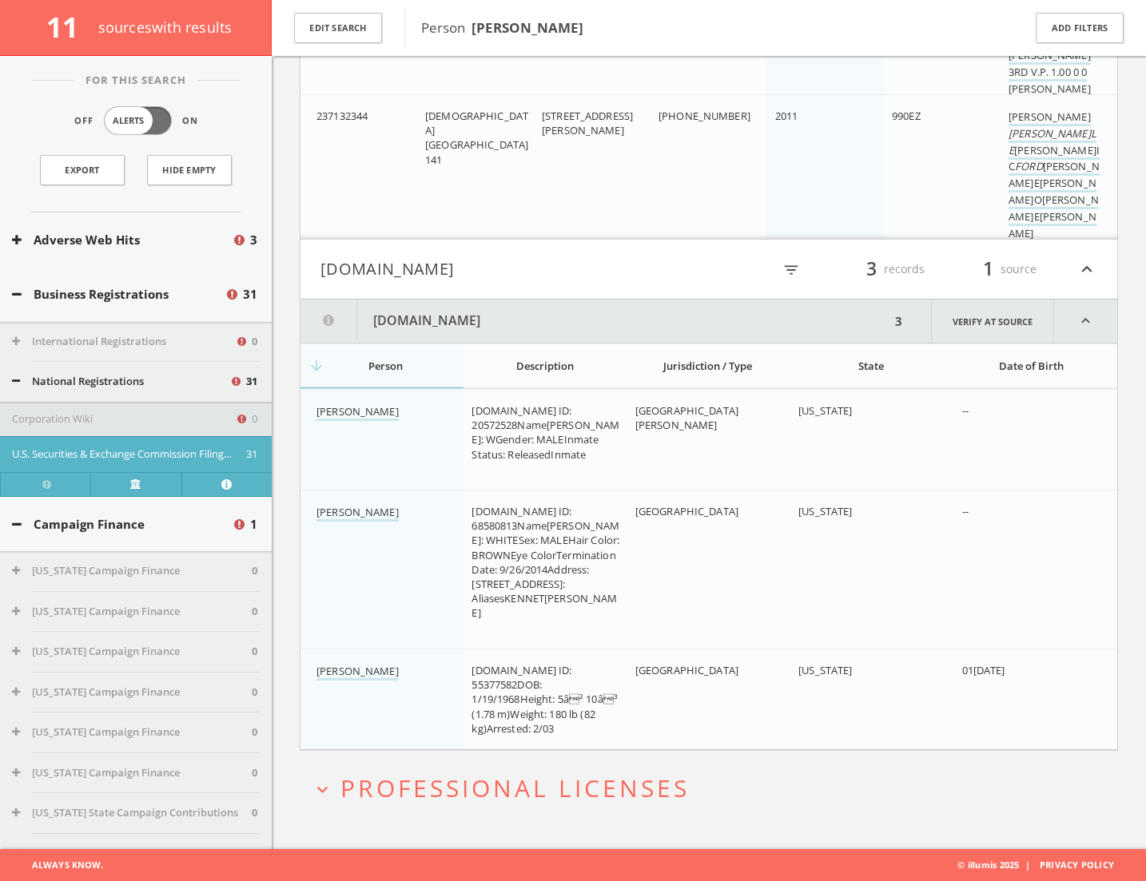
click at [440, 614] on span "Professional Licenses" at bounding box center [514, 788] width 349 height 33
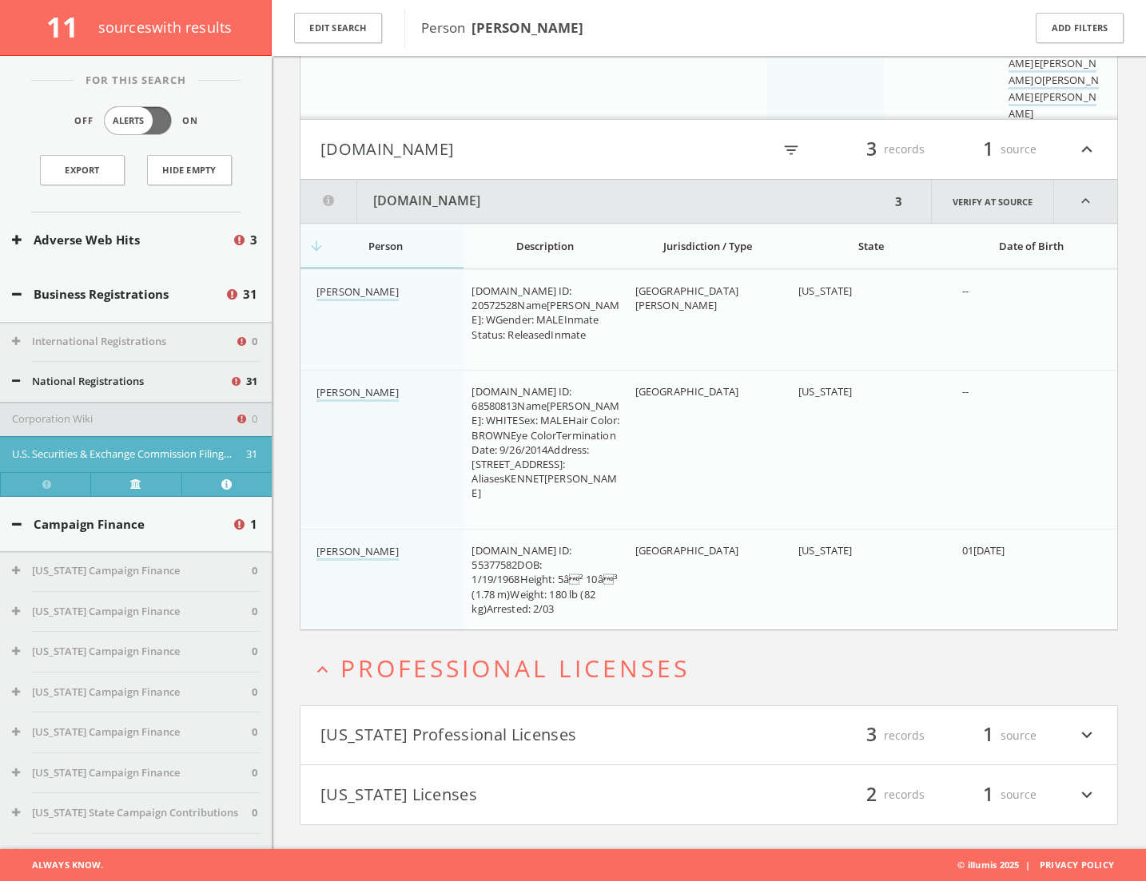
click at [408, 614] on button "[US_STATE] Professional Licenses" at bounding box center [514, 735] width 388 height 27
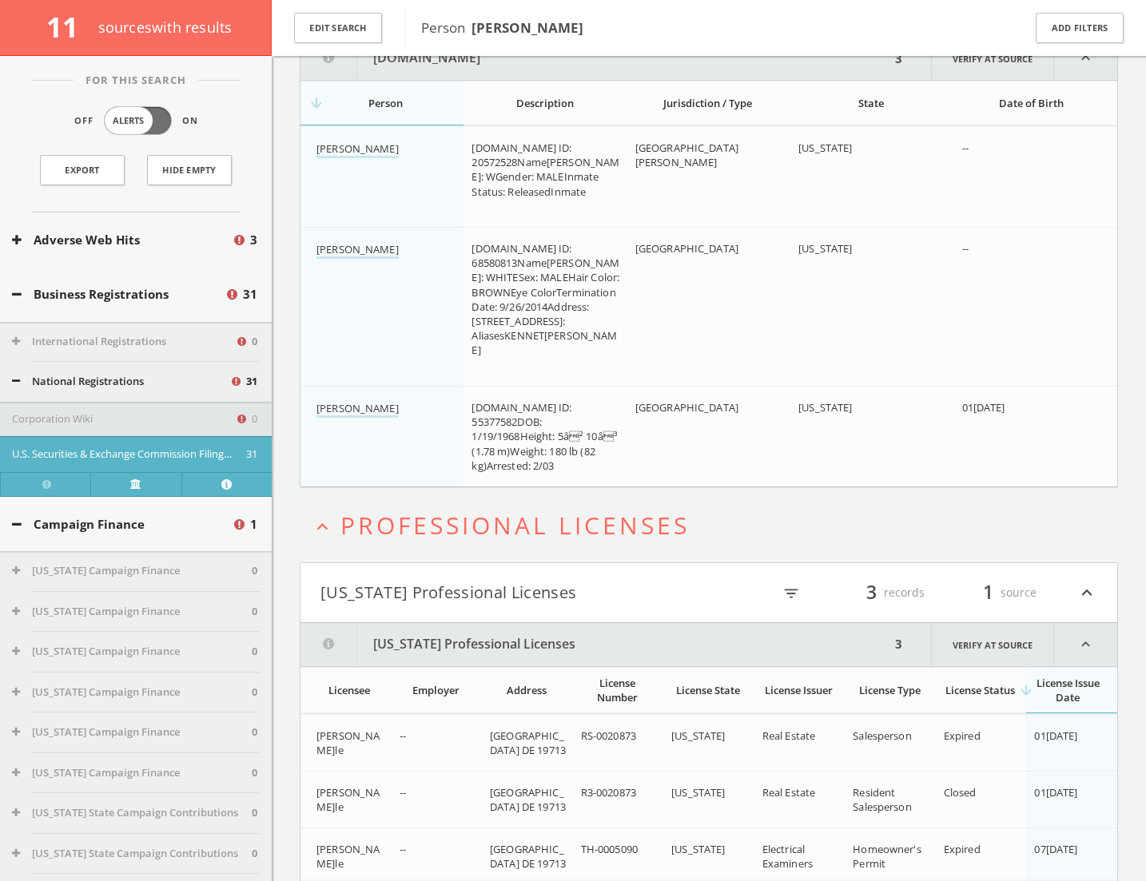
scroll to position [6207, 0]
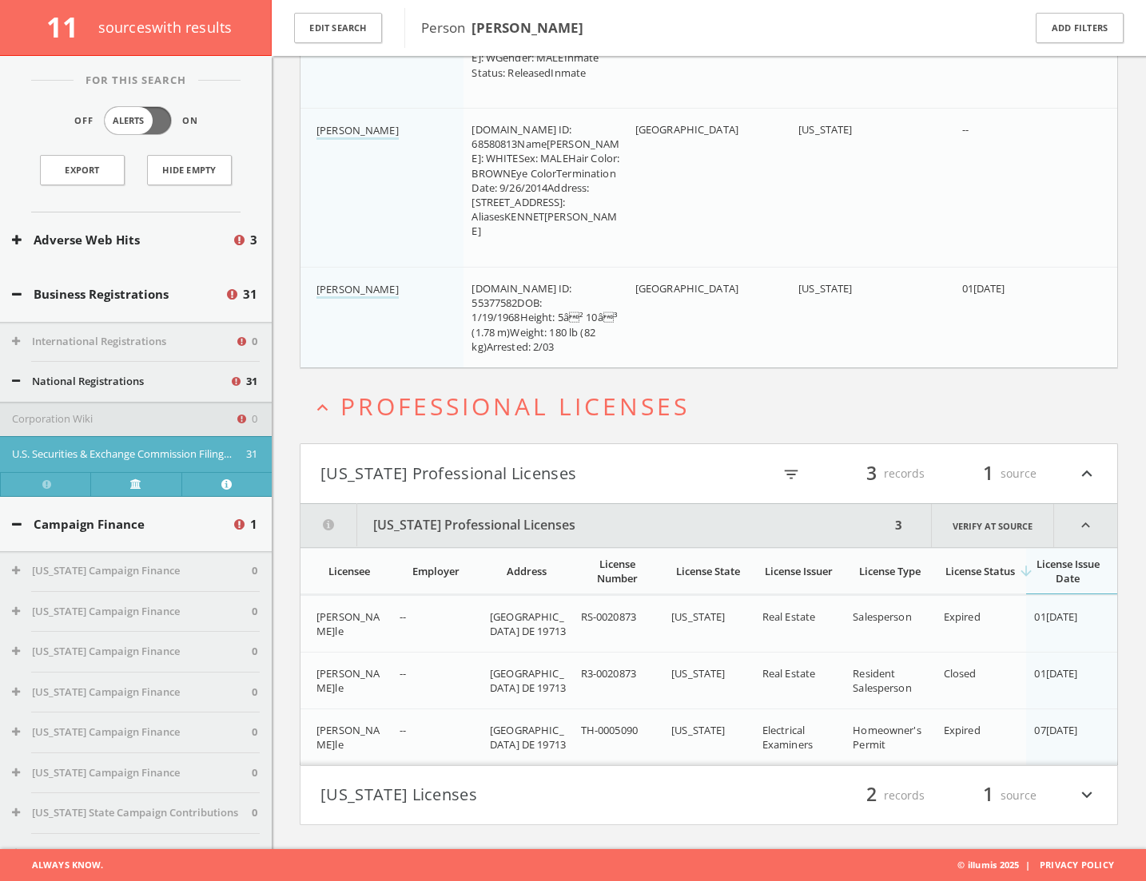
click at [408, 614] on button "[US_STATE] Licenses" at bounding box center [514, 795] width 388 height 27
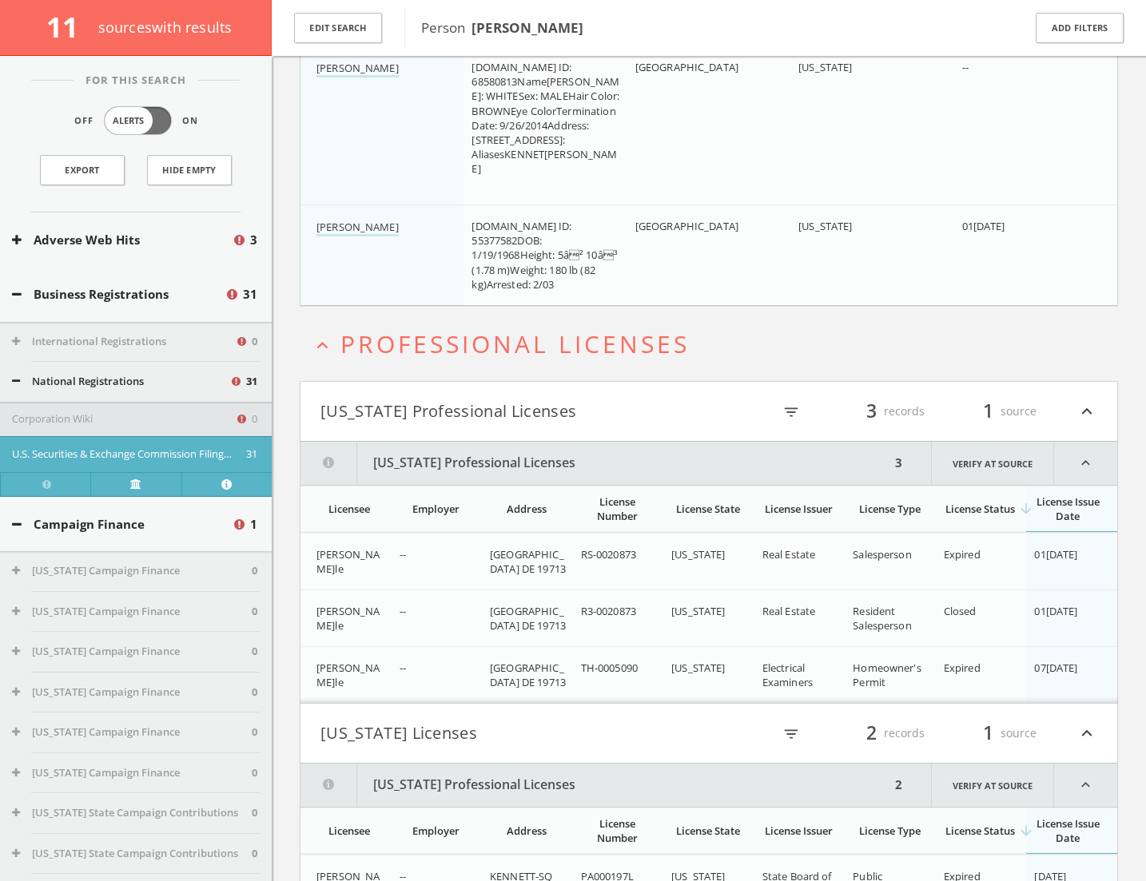
scroll to position [6458, 0]
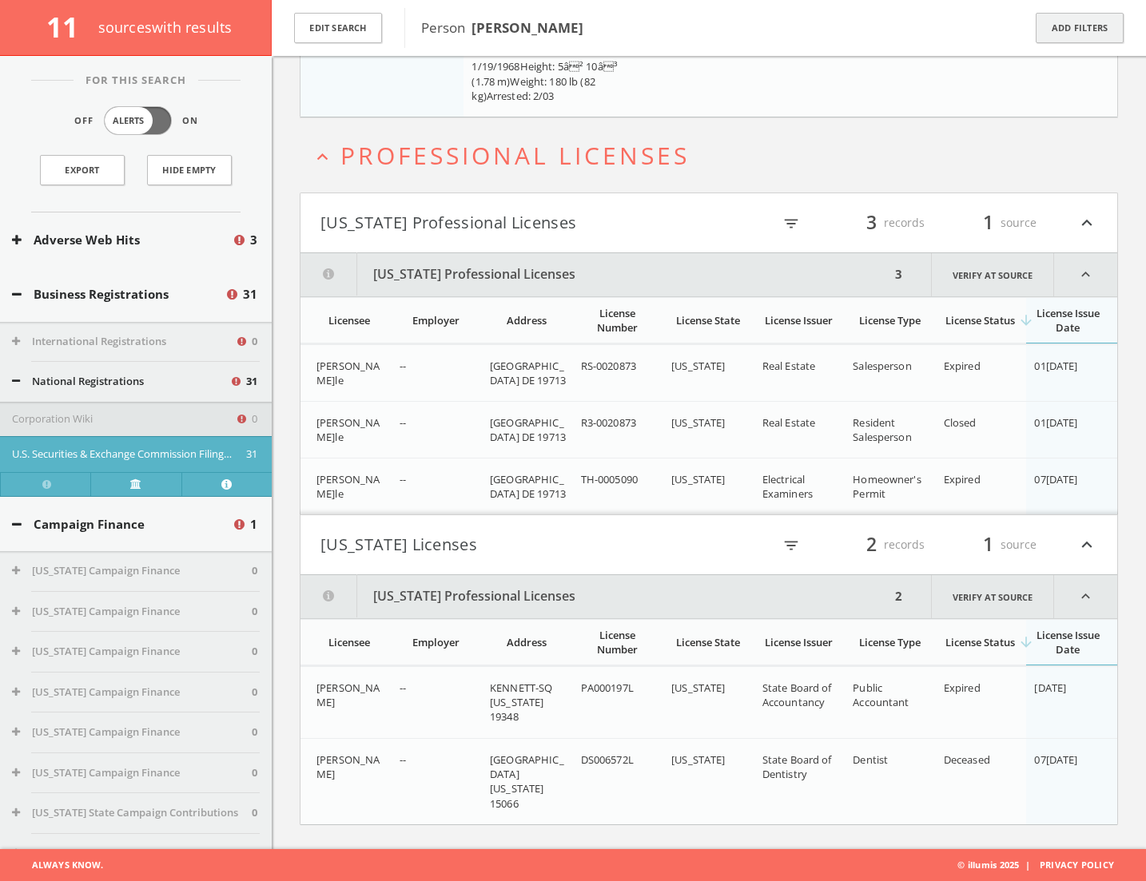
click at [1084, 26] on button "Add Filters" at bounding box center [1079, 28] width 88 height 31
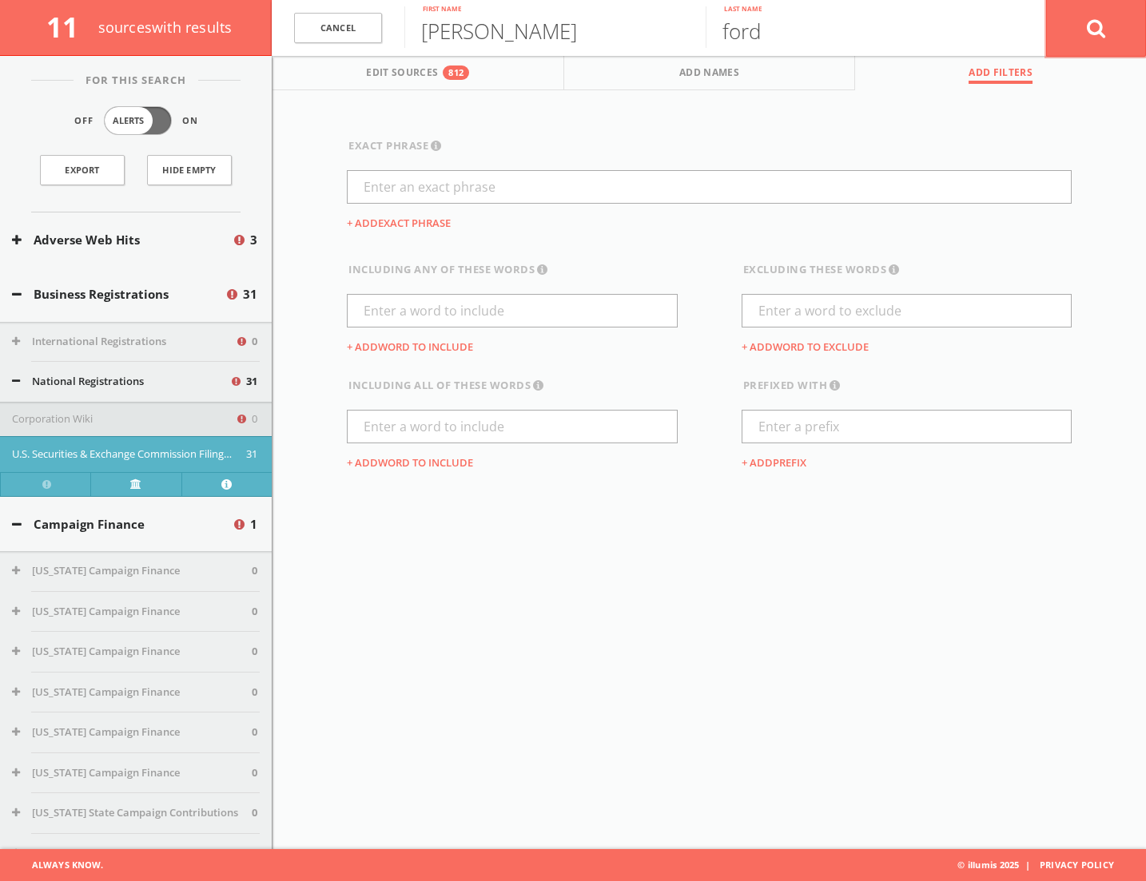
click at [1067, 24] on button at bounding box center [1096, 28] width 100 height 58
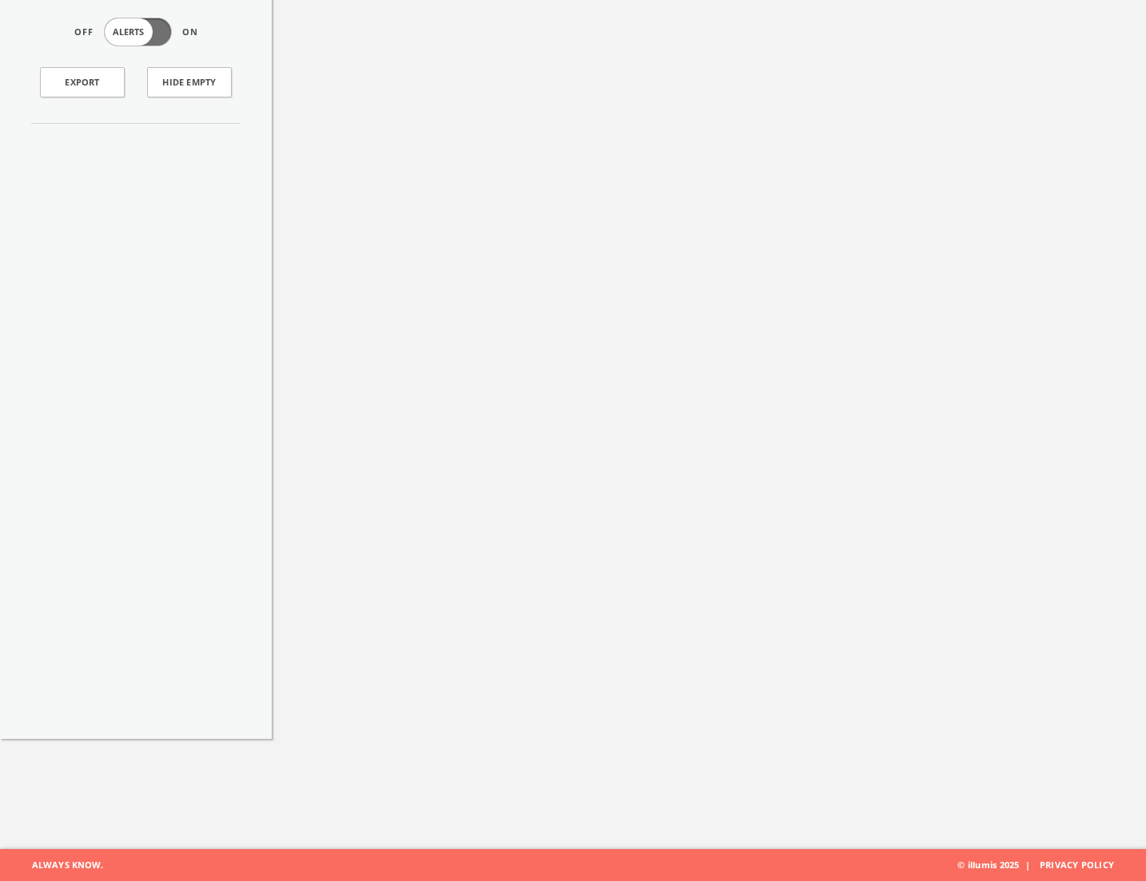
scroll to position [7, 0]
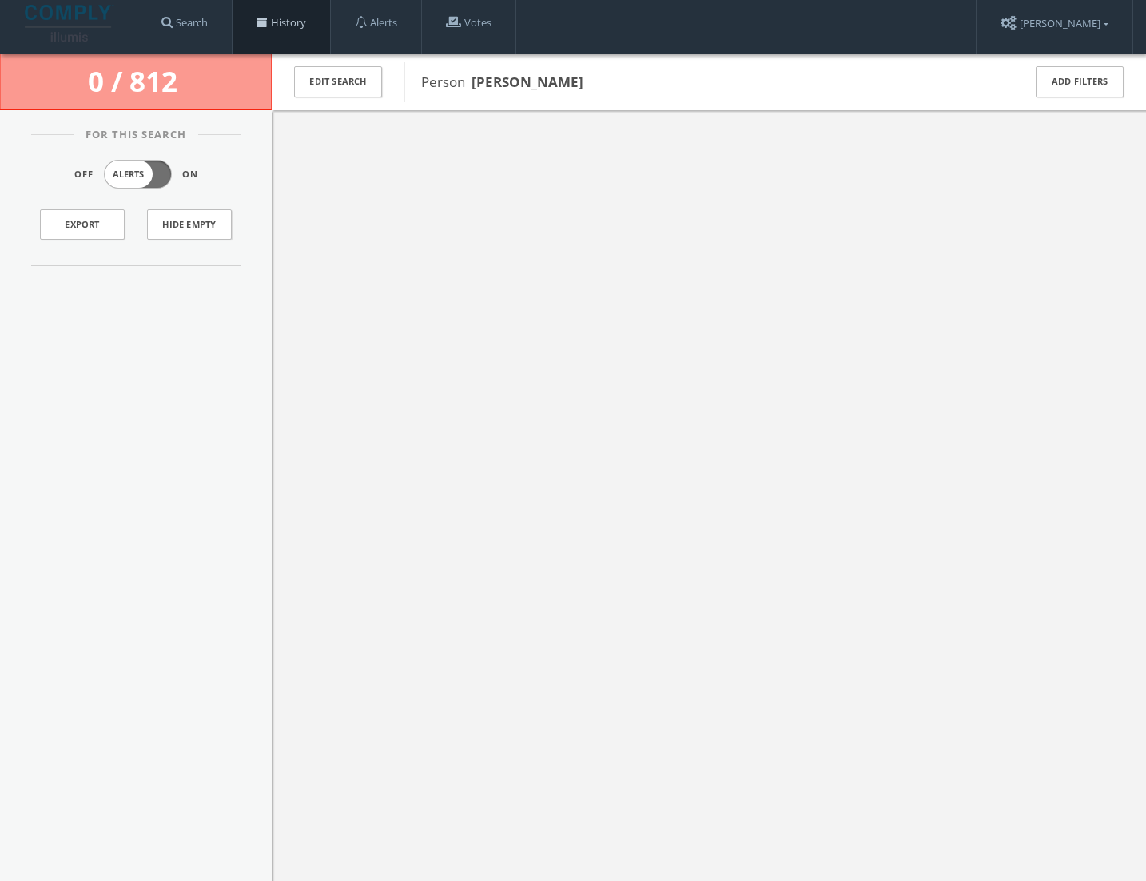
click at [328, 38] on link "History" at bounding box center [280, 23] width 97 height 61
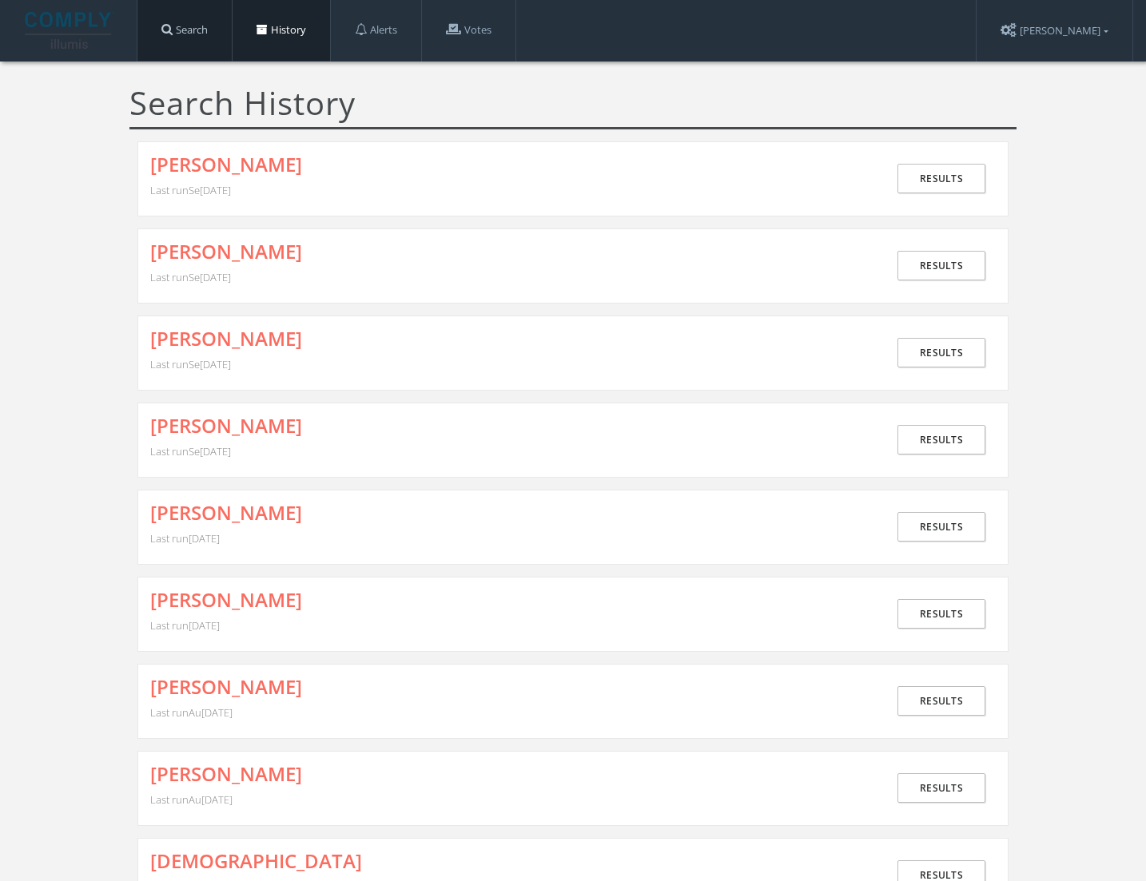
click at [170, 30] on span at bounding box center [166, 29] width 11 height 12
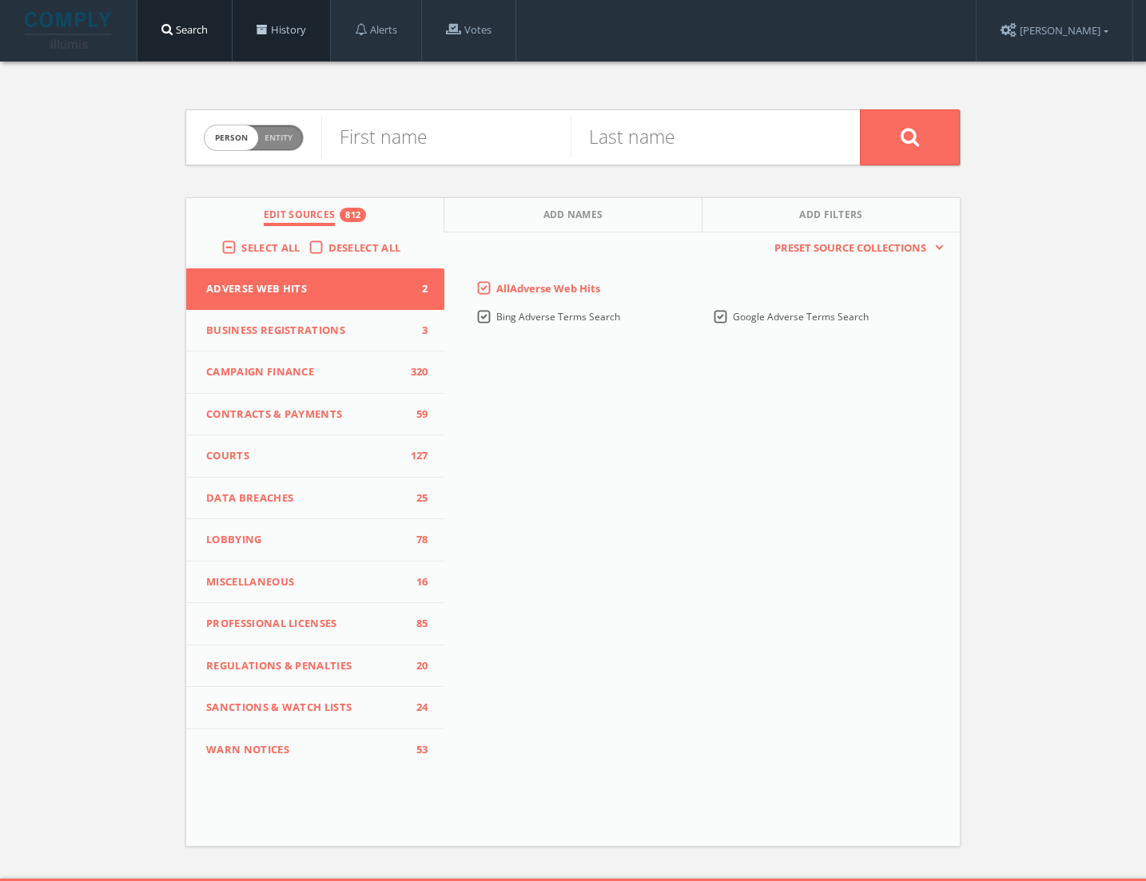
click at [288, 42] on link "History" at bounding box center [280, 30] width 97 height 61
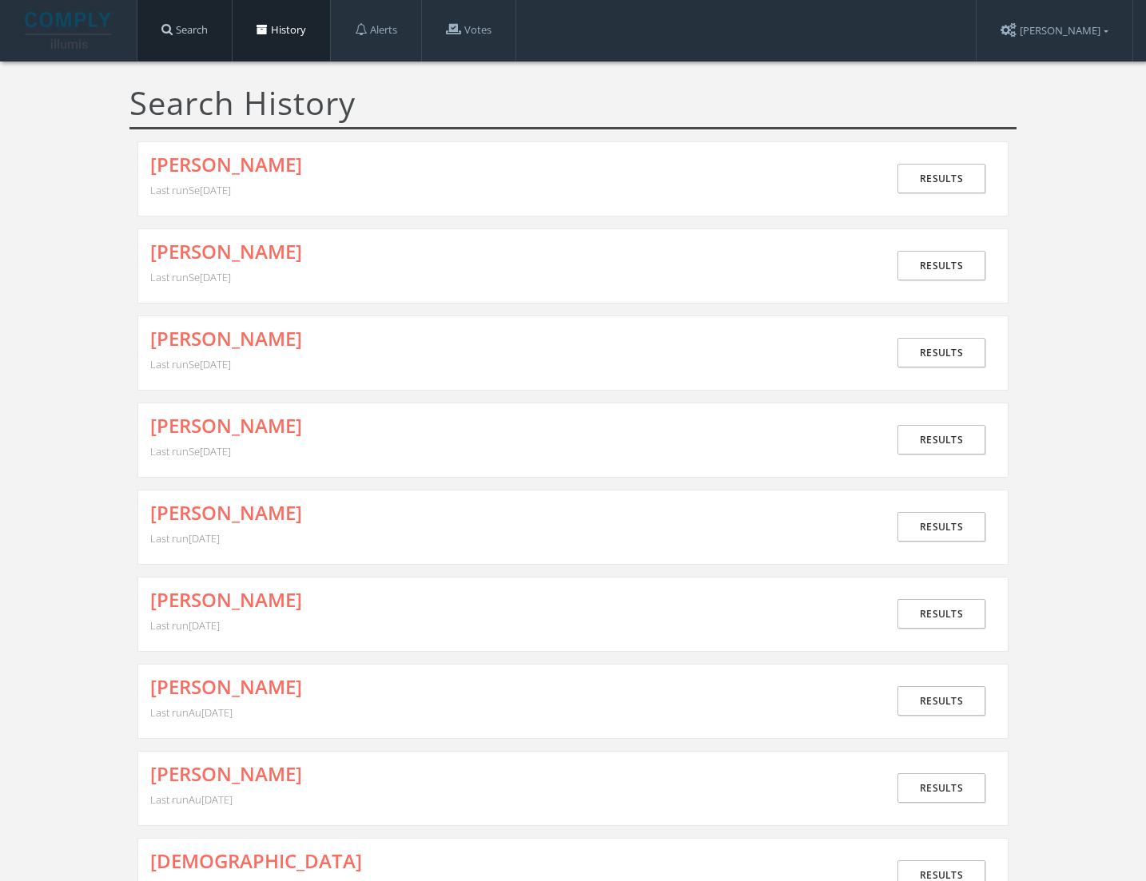
click at [200, 37] on link "Search" at bounding box center [184, 30] width 94 height 61
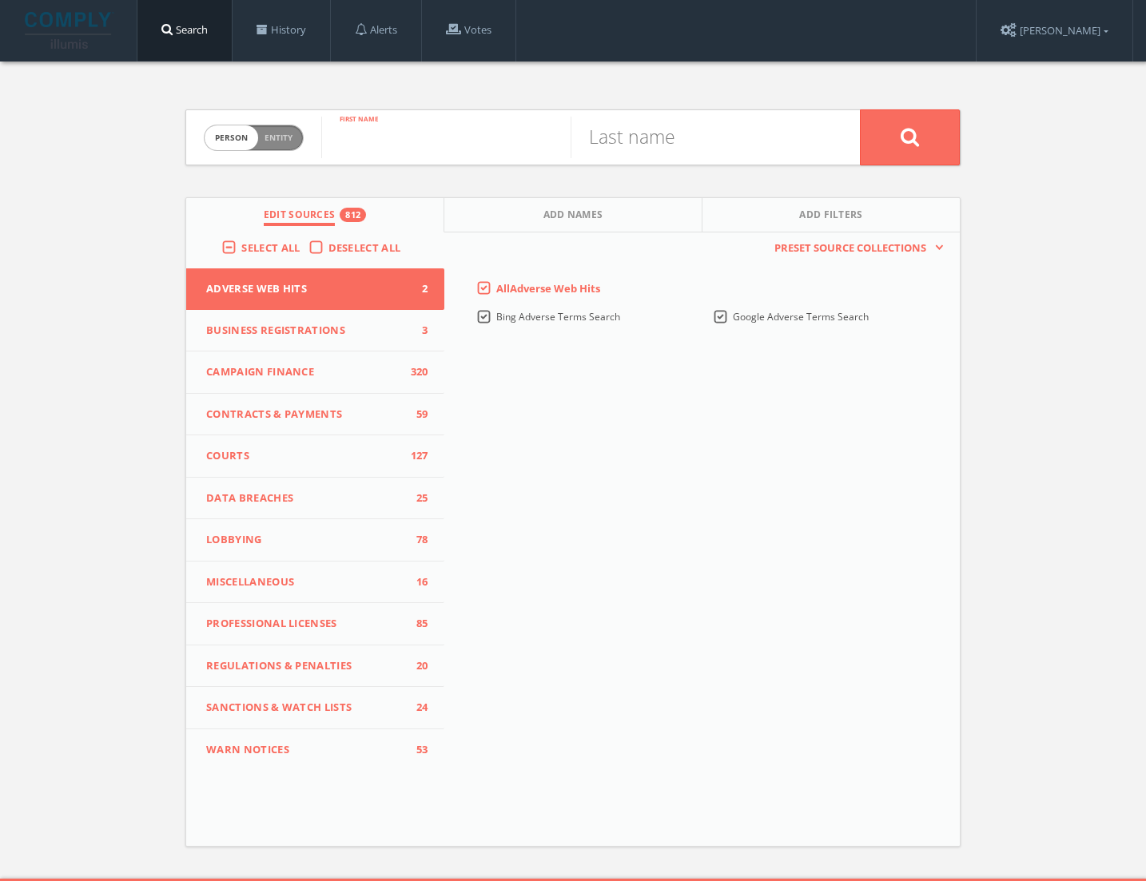
click at [443, 137] on input "text" at bounding box center [445, 138] width 249 height 42
click at [305, 14] on link "History" at bounding box center [280, 30] width 97 height 61
